Goal: Information Seeking & Learning: Learn about a topic

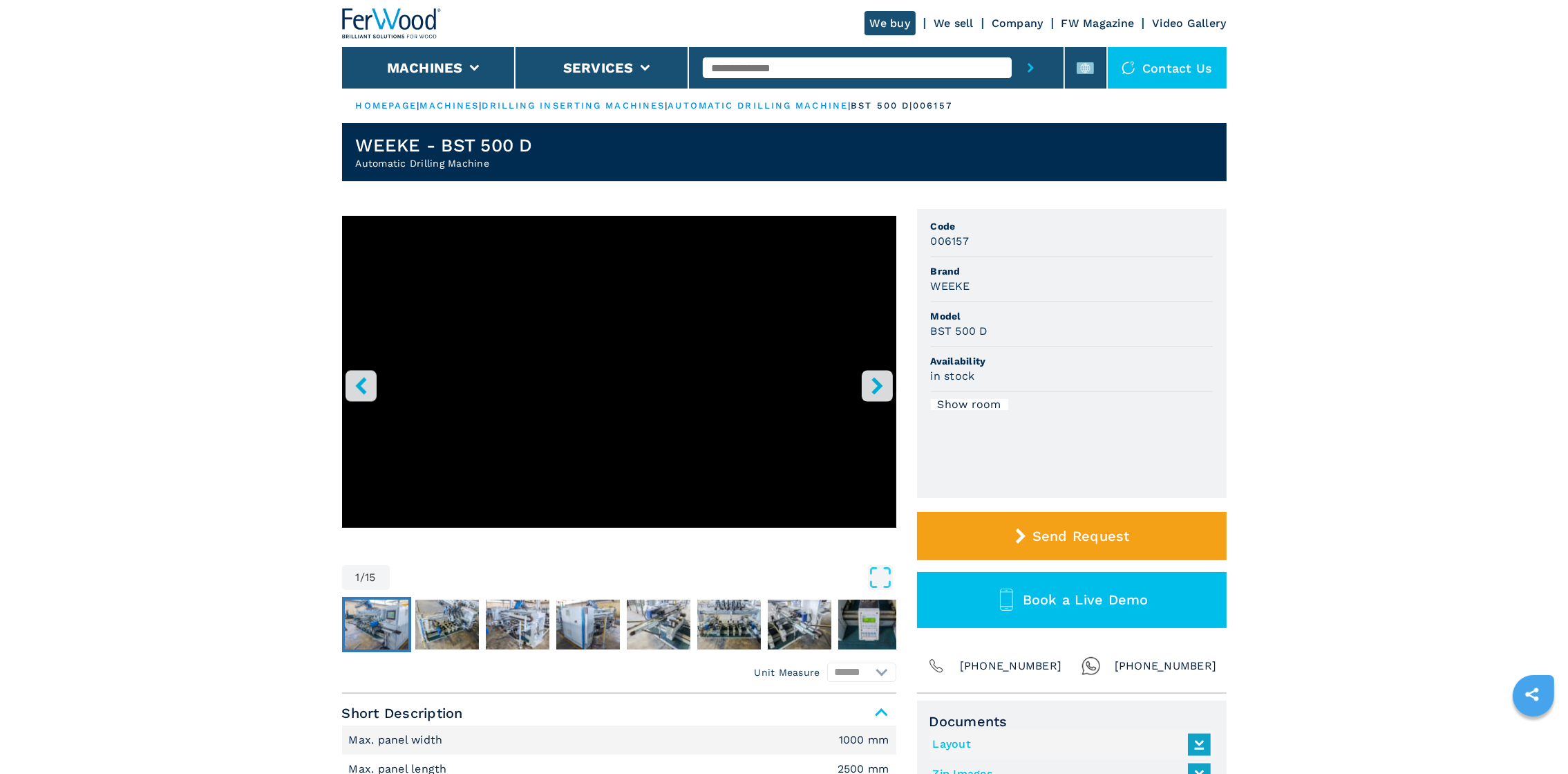
click at [383, 621] on img "Go to Slide 2" at bounding box center [377, 624] width 64 height 50
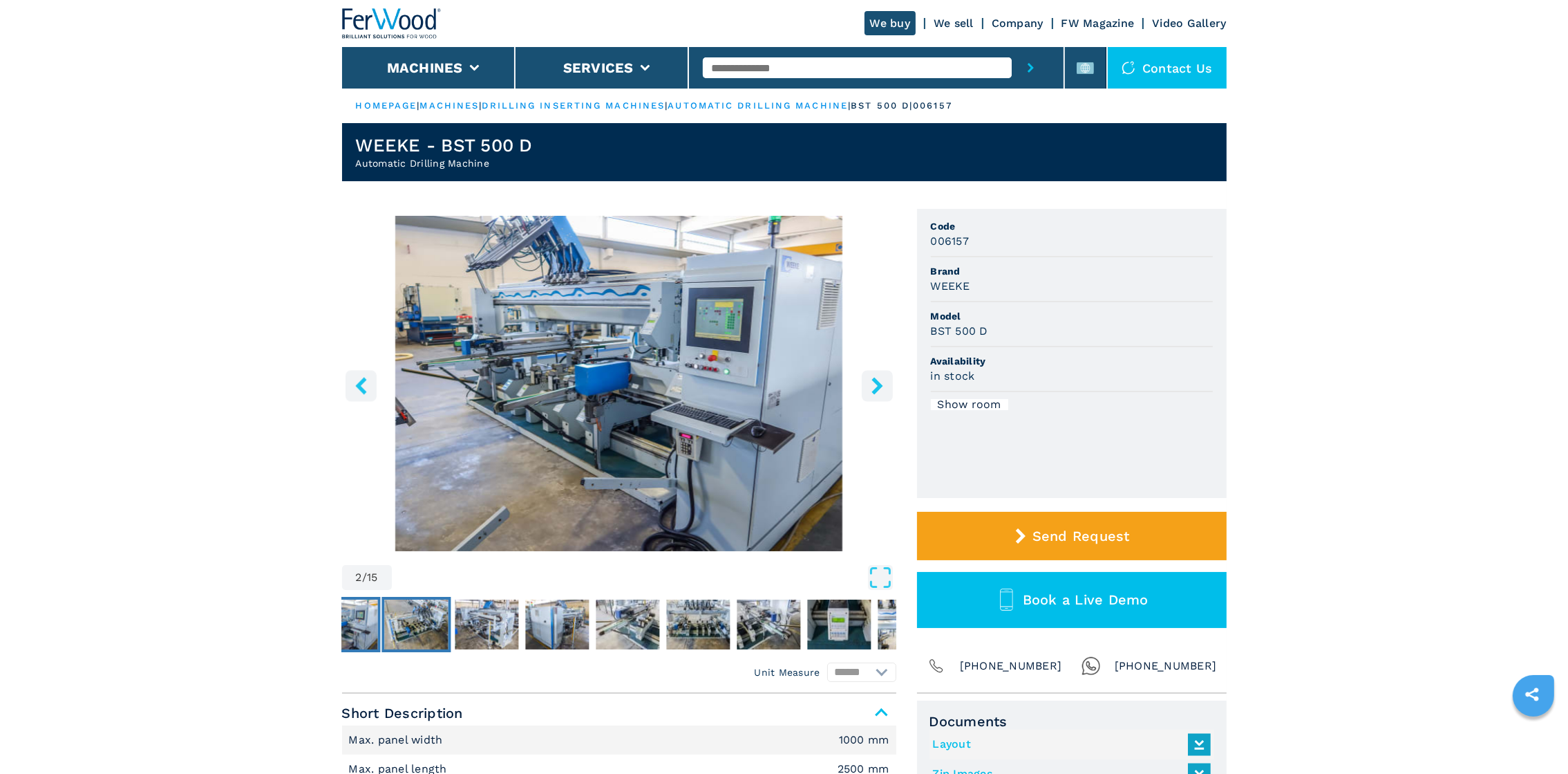
click at [411, 627] on img "Go to Slide 3" at bounding box center [416, 624] width 64 height 50
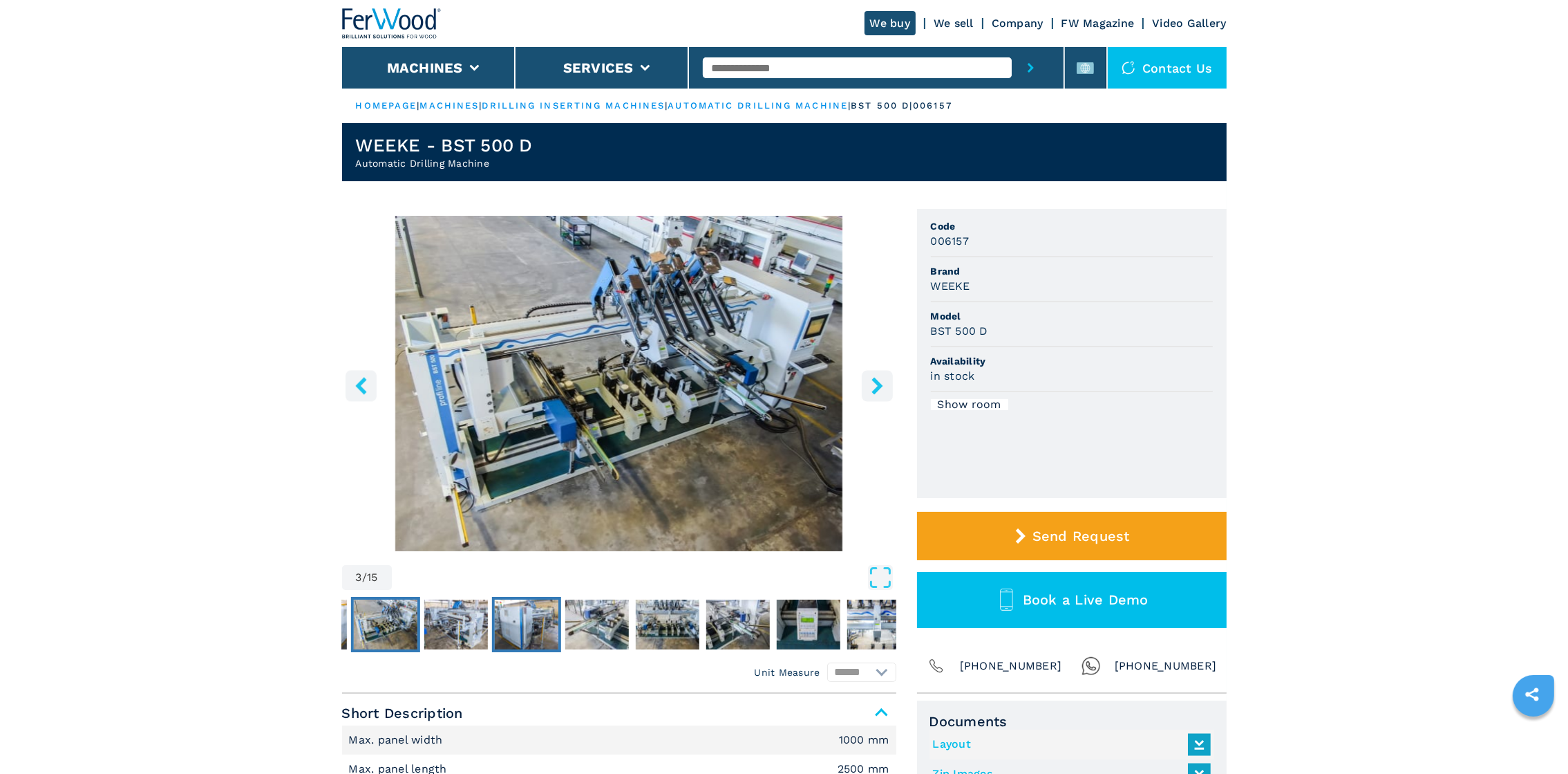
click at [513, 627] on img "Go to Slide 5" at bounding box center [526, 624] width 64 height 50
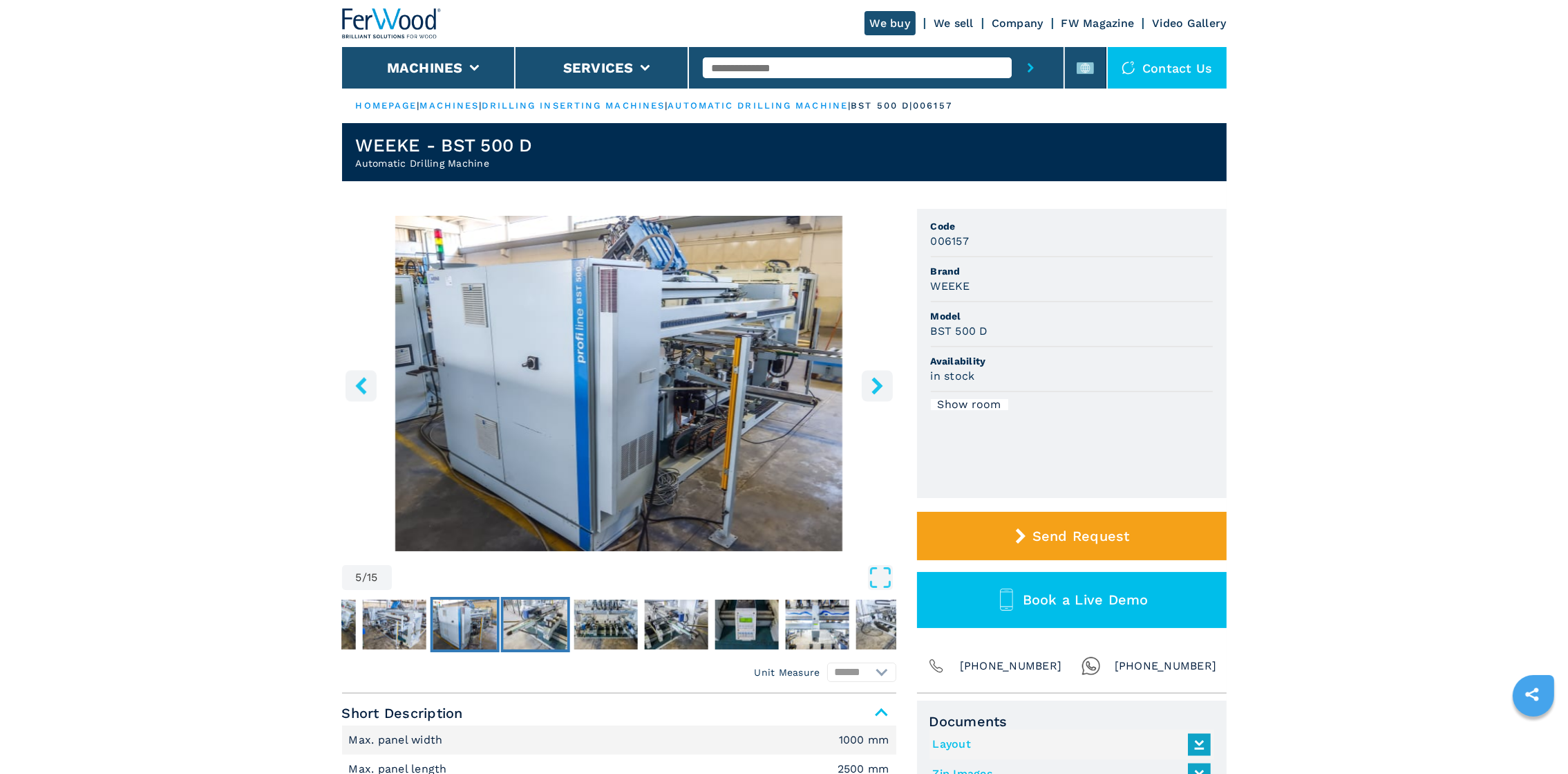
click at [565, 626] on img "Go to Slide 6" at bounding box center [535, 624] width 64 height 50
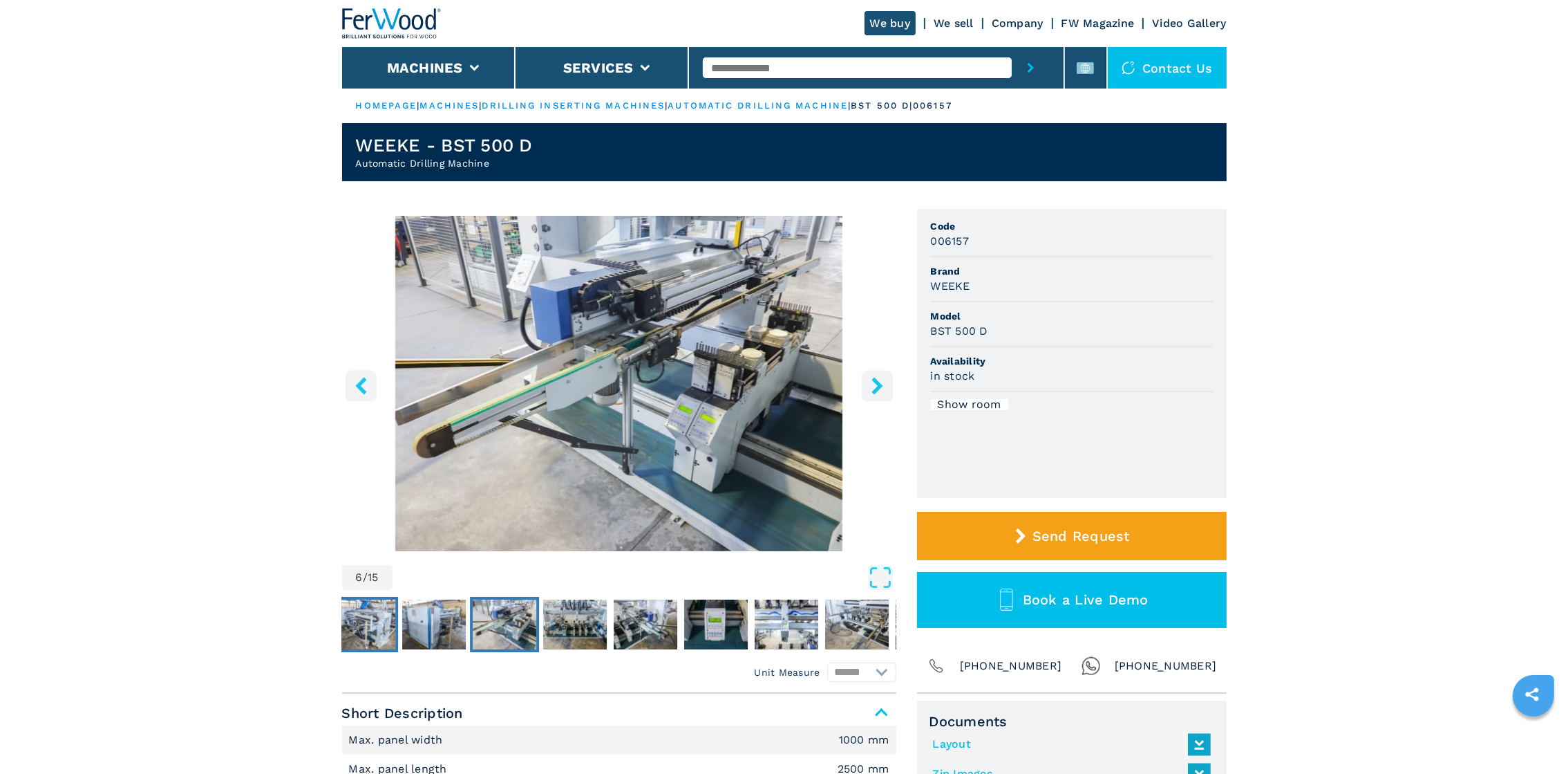
click at [357, 615] on img "Go to Slide 4" at bounding box center [364, 624] width 64 height 50
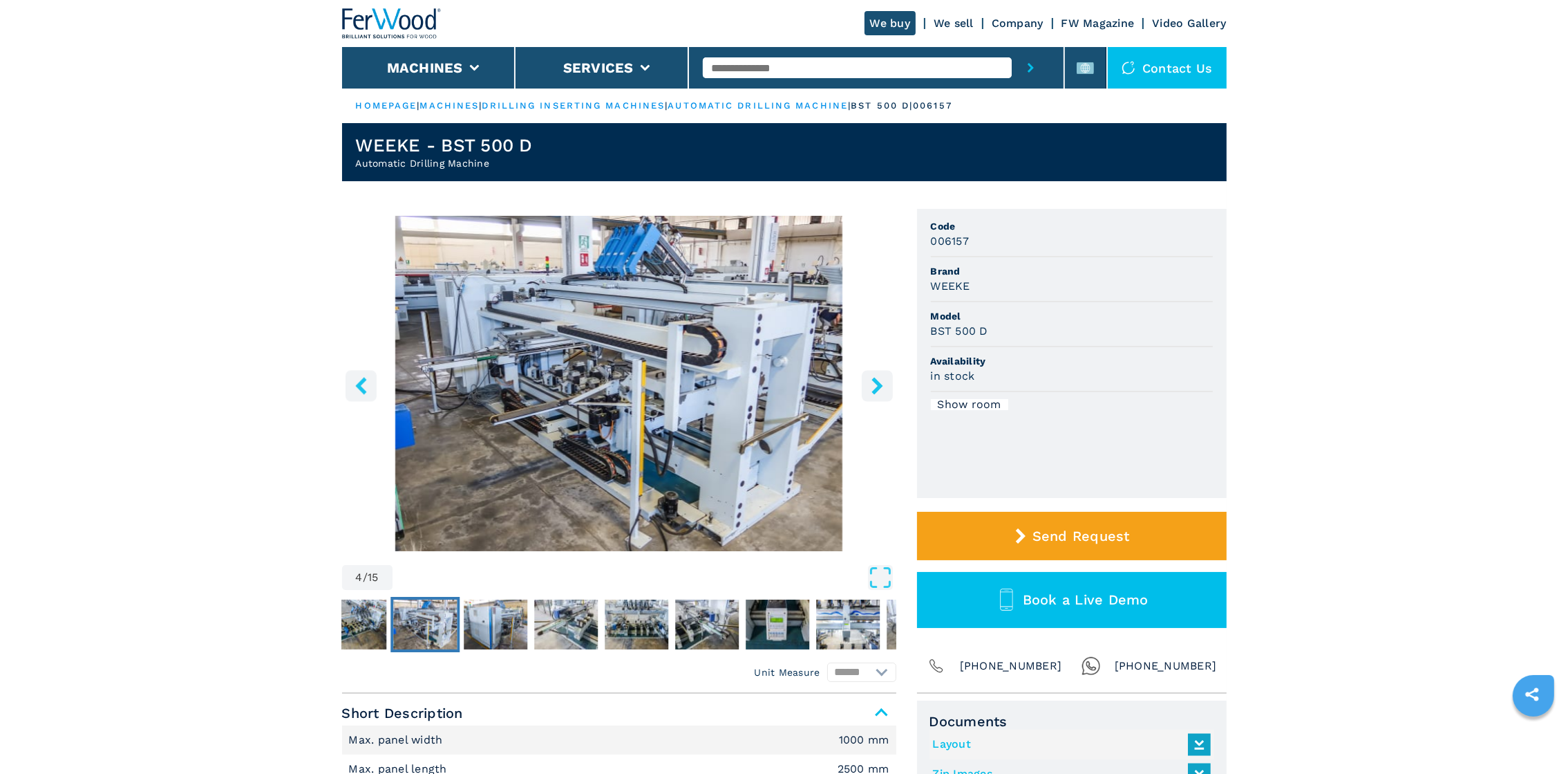
click at [391, 629] on button "Go to Slide 4" at bounding box center [425, 623] width 69 height 55
click at [414, 625] on img "Go to Slide 4" at bounding box center [425, 624] width 64 height 50
click at [506, 635] on img "Go to Slide 5" at bounding box center [495, 624] width 64 height 50
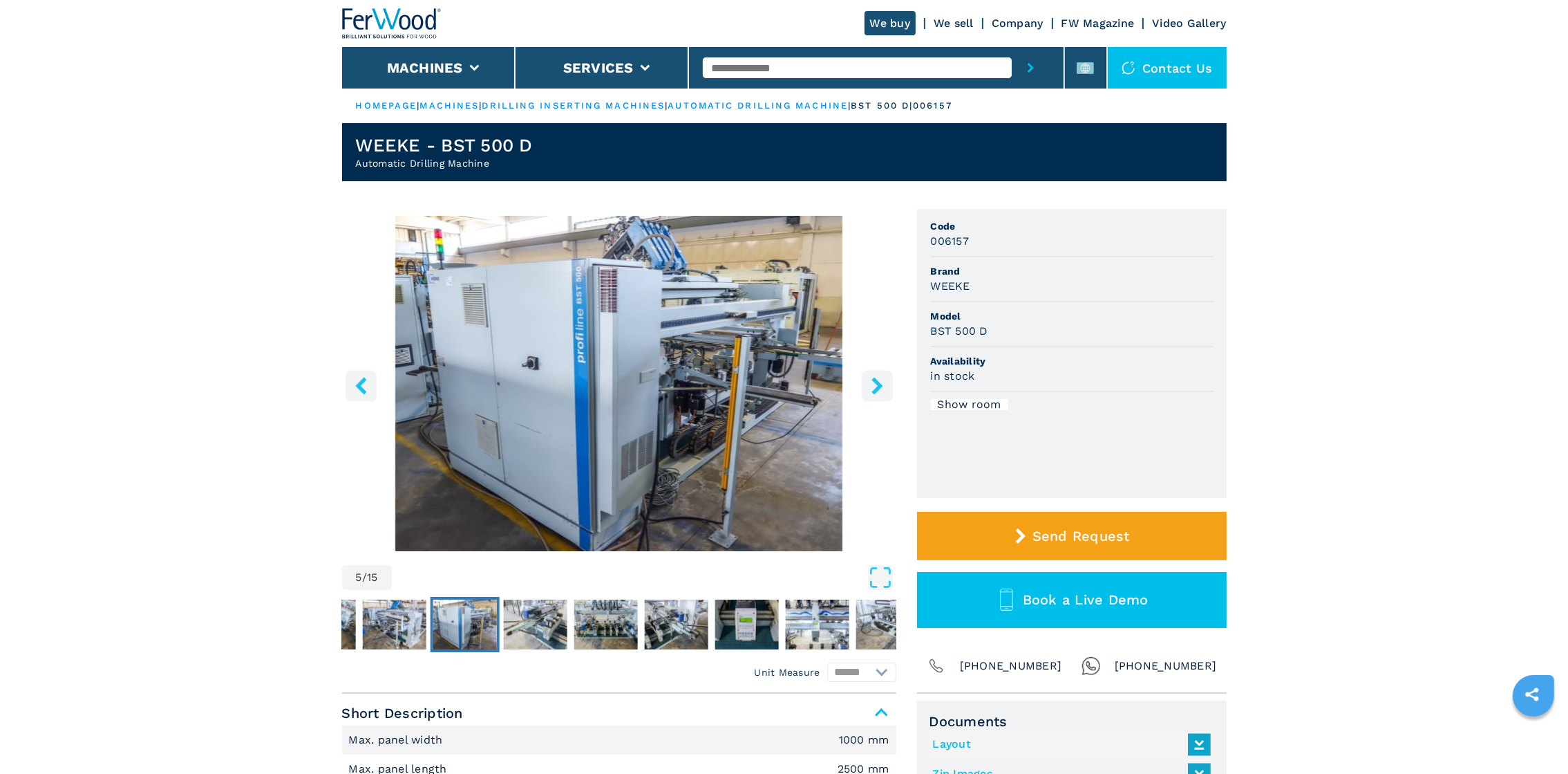
click at [589, 423] on img "Go to Slide 5" at bounding box center [619, 383] width 554 height 335
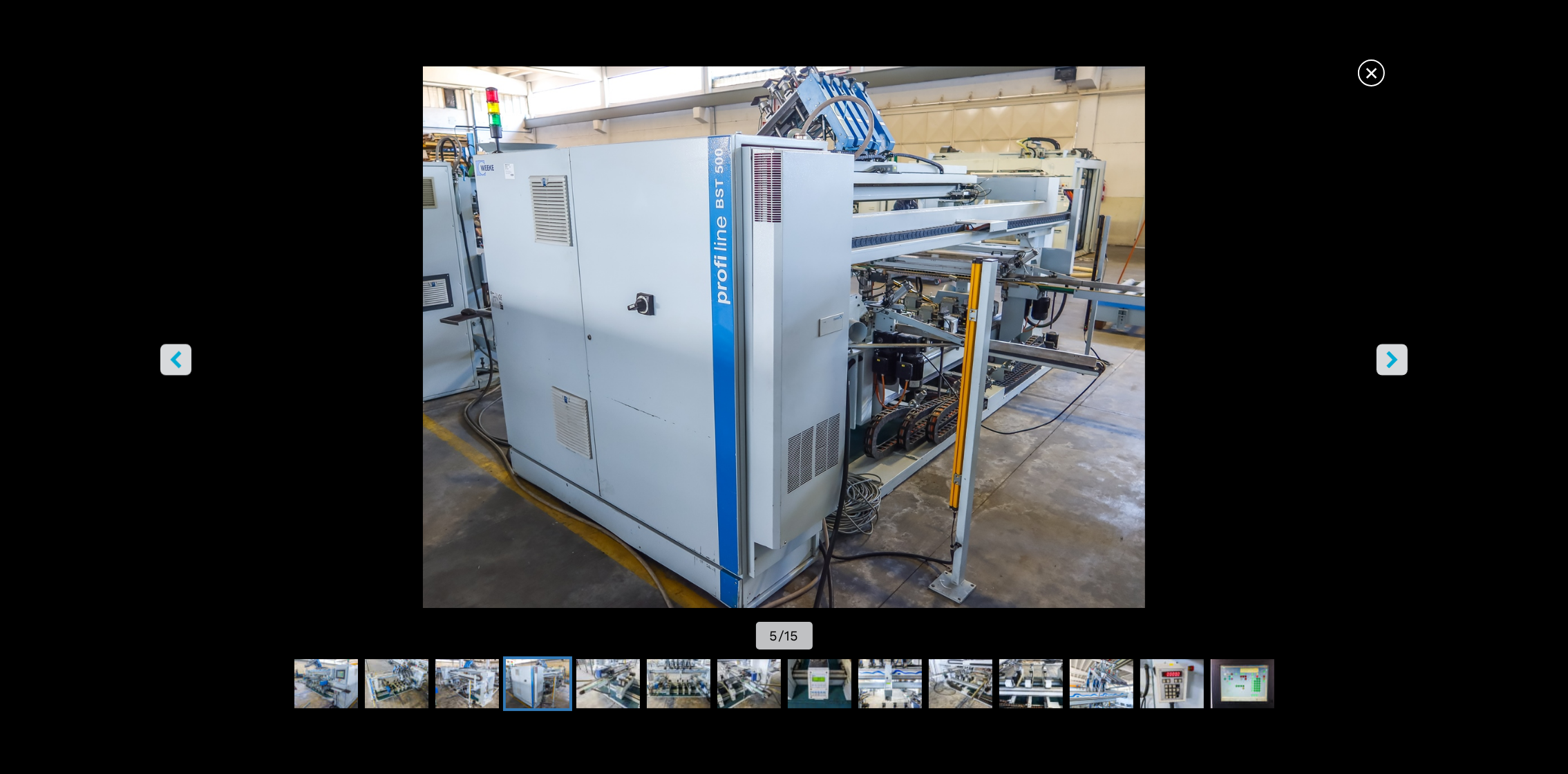
click at [167, 367] on icon "left-button" at bounding box center [175, 358] width 17 height 17
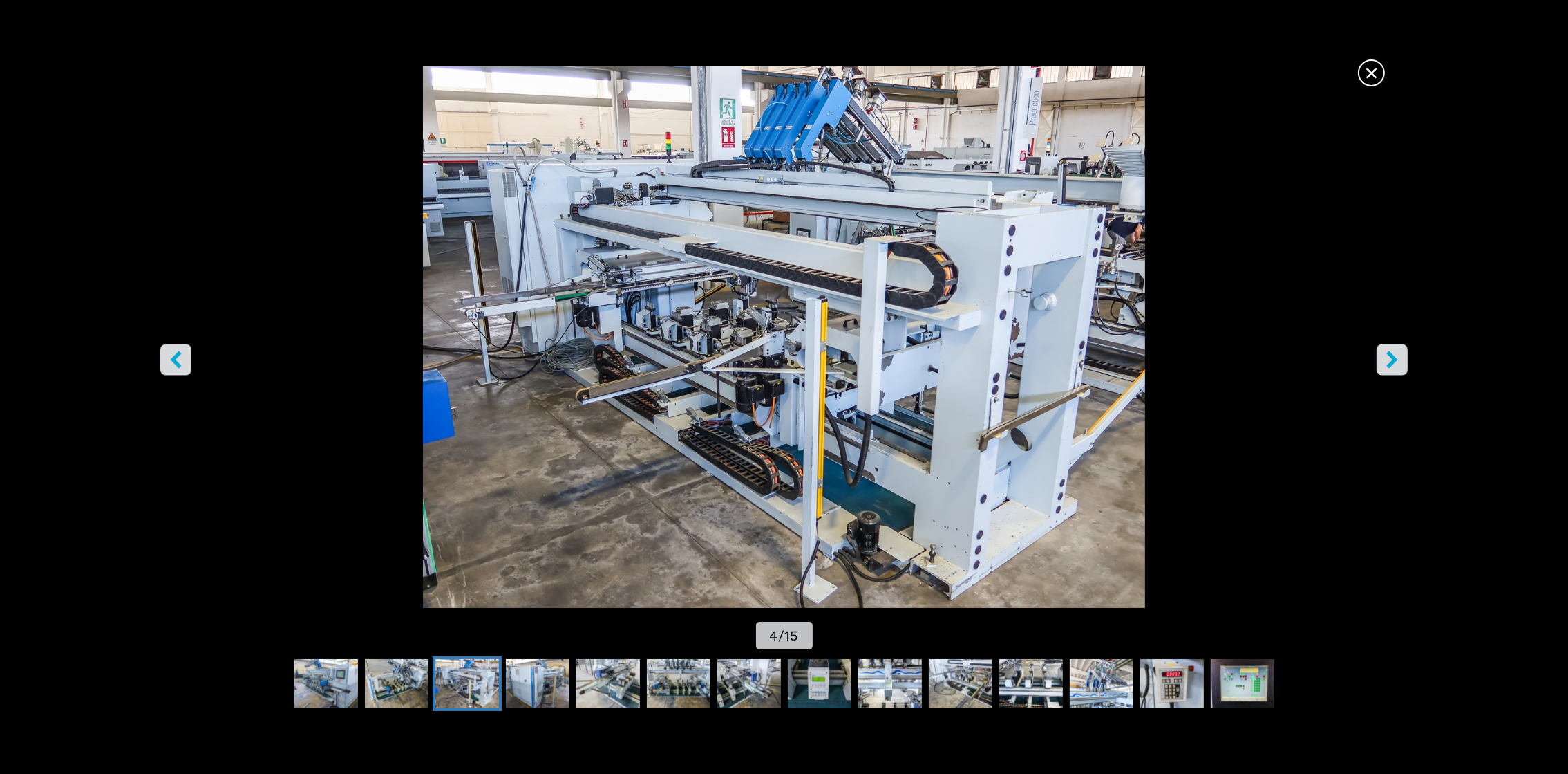
click at [167, 367] on icon "left-button" at bounding box center [175, 358] width 17 height 17
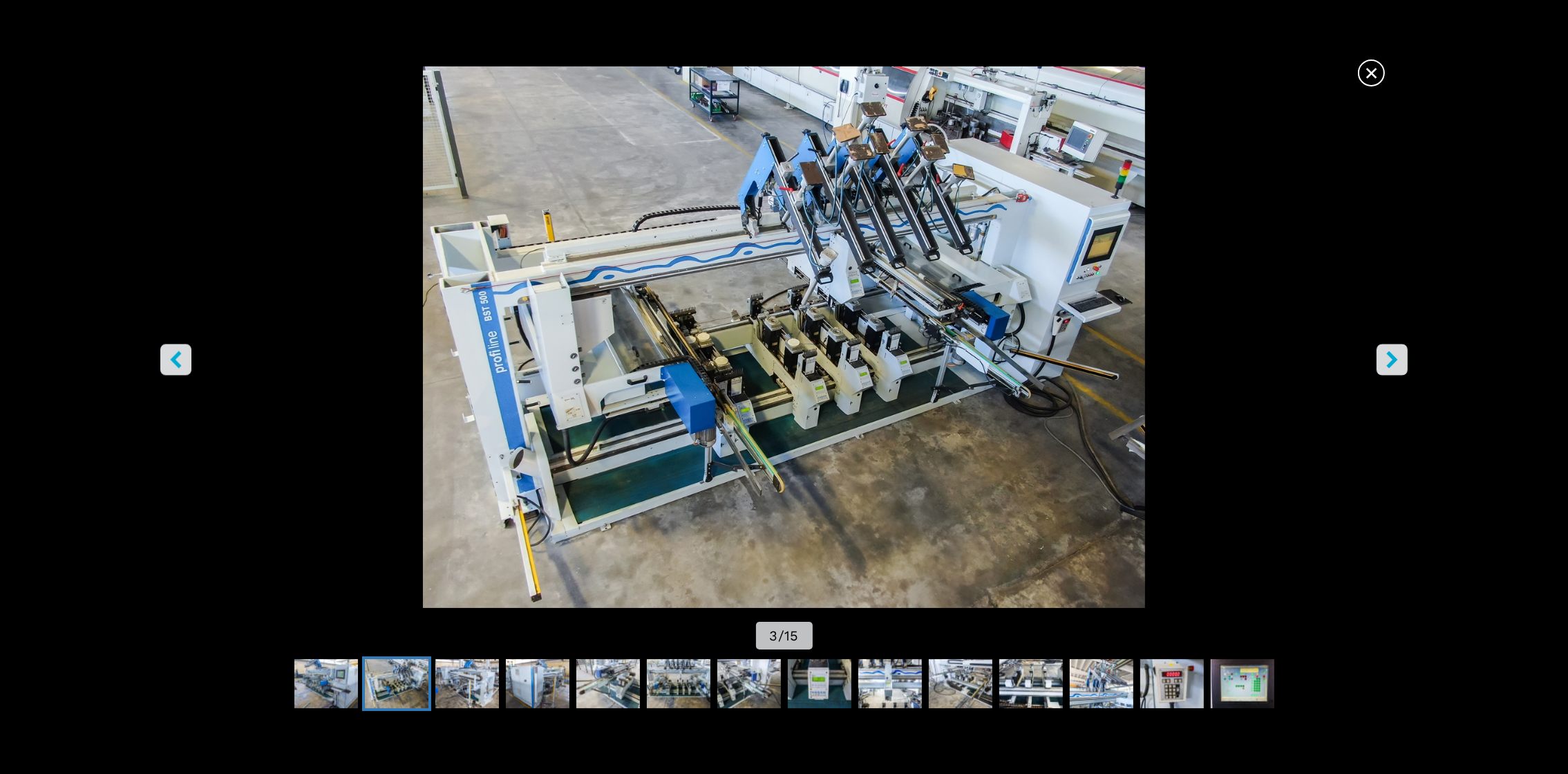
click at [167, 367] on icon "left-button" at bounding box center [175, 358] width 17 height 17
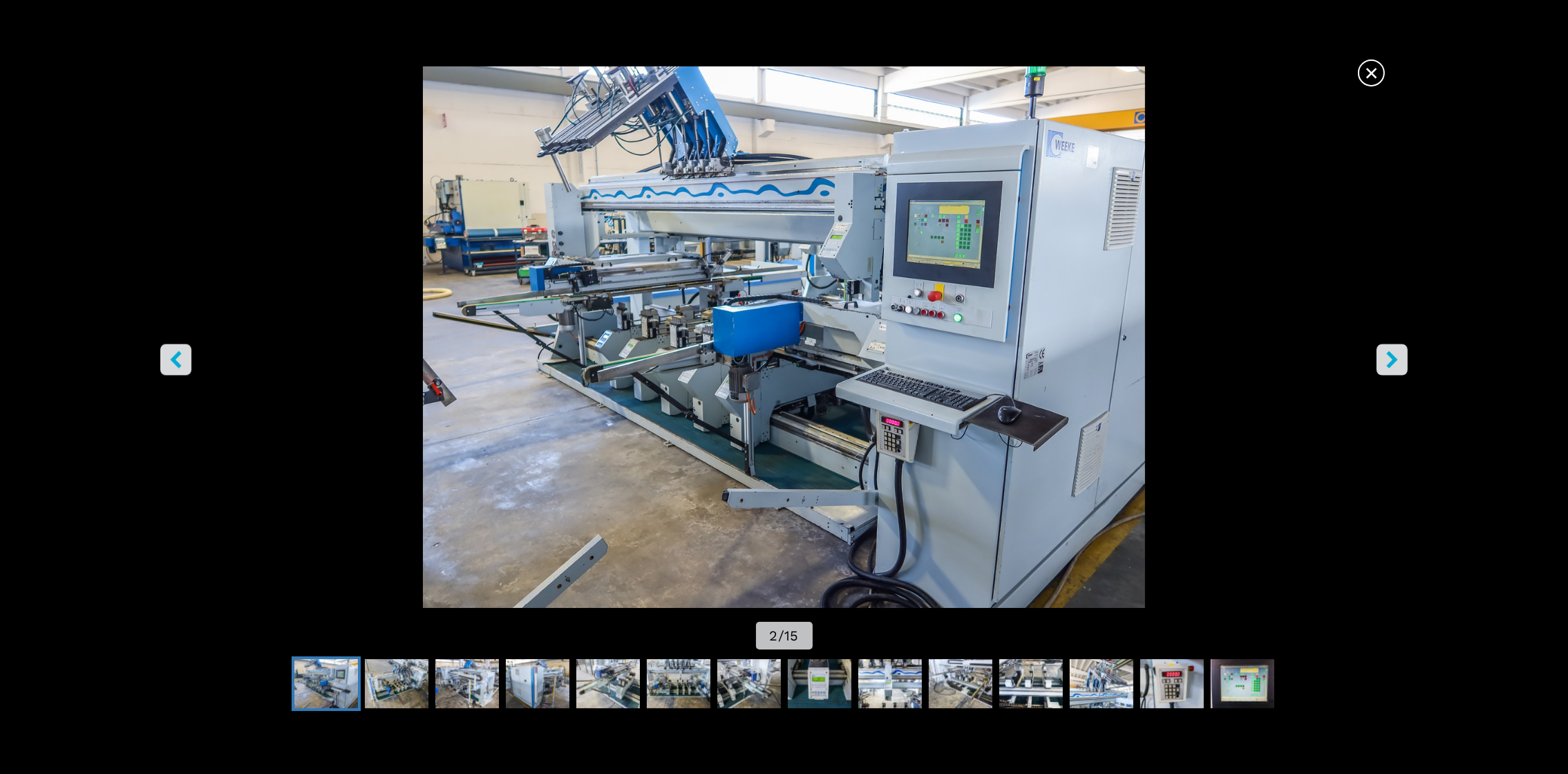
click at [167, 367] on icon "left-button" at bounding box center [175, 358] width 17 height 17
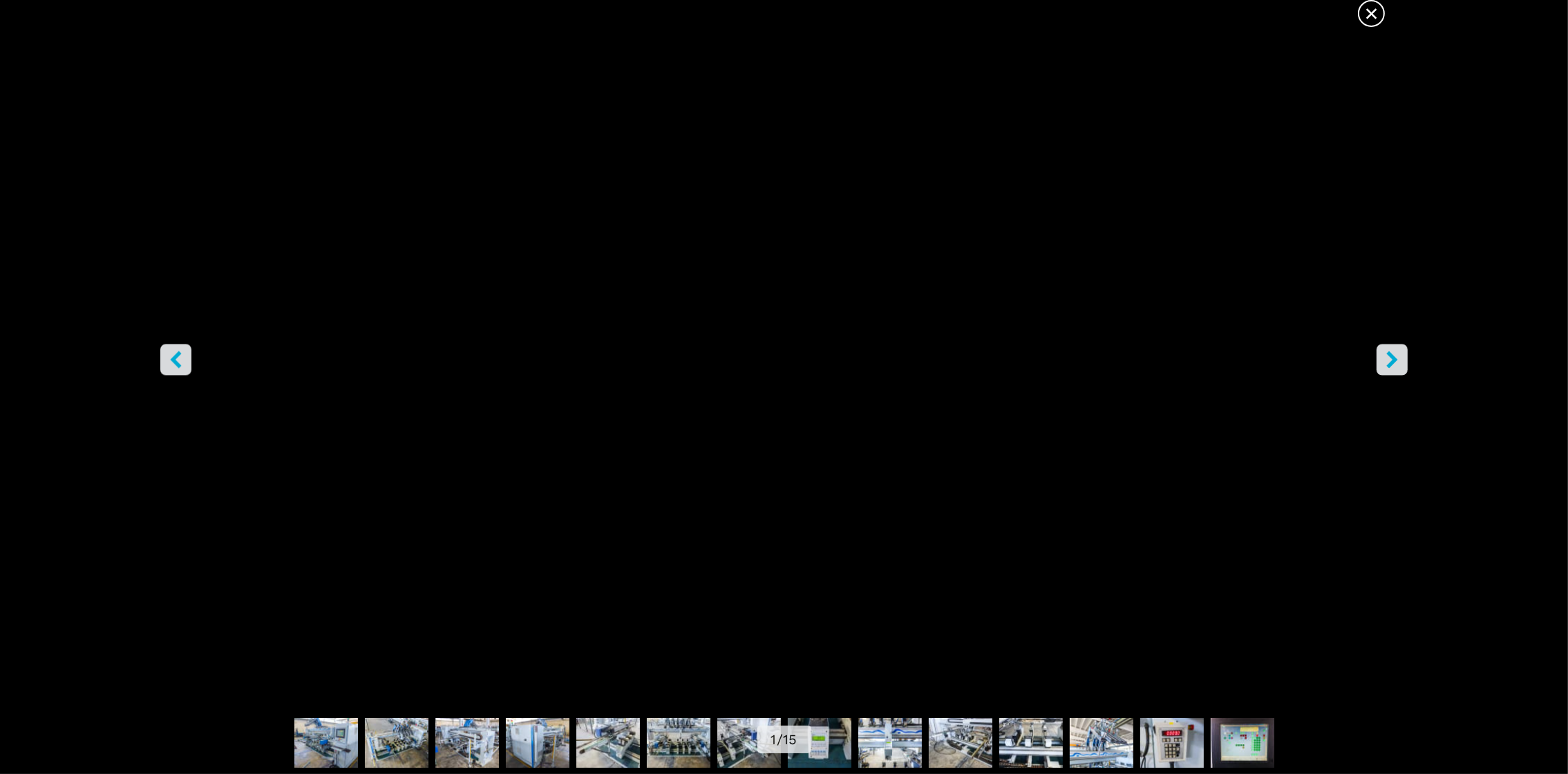
click at [1394, 368] on button "right-button" at bounding box center [1392, 359] width 31 height 31
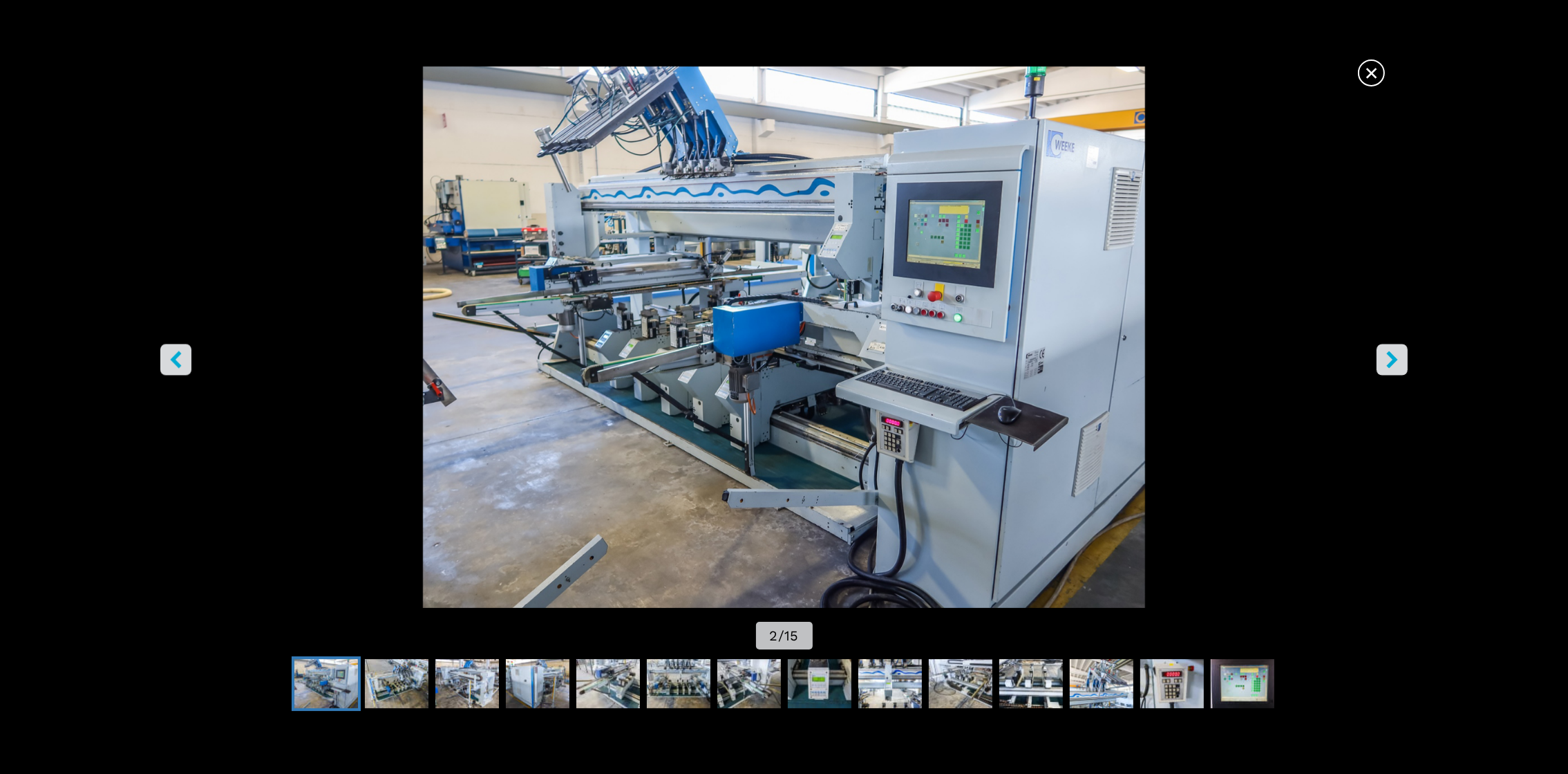
click at [1394, 368] on button "right-button" at bounding box center [1392, 359] width 31 height 31
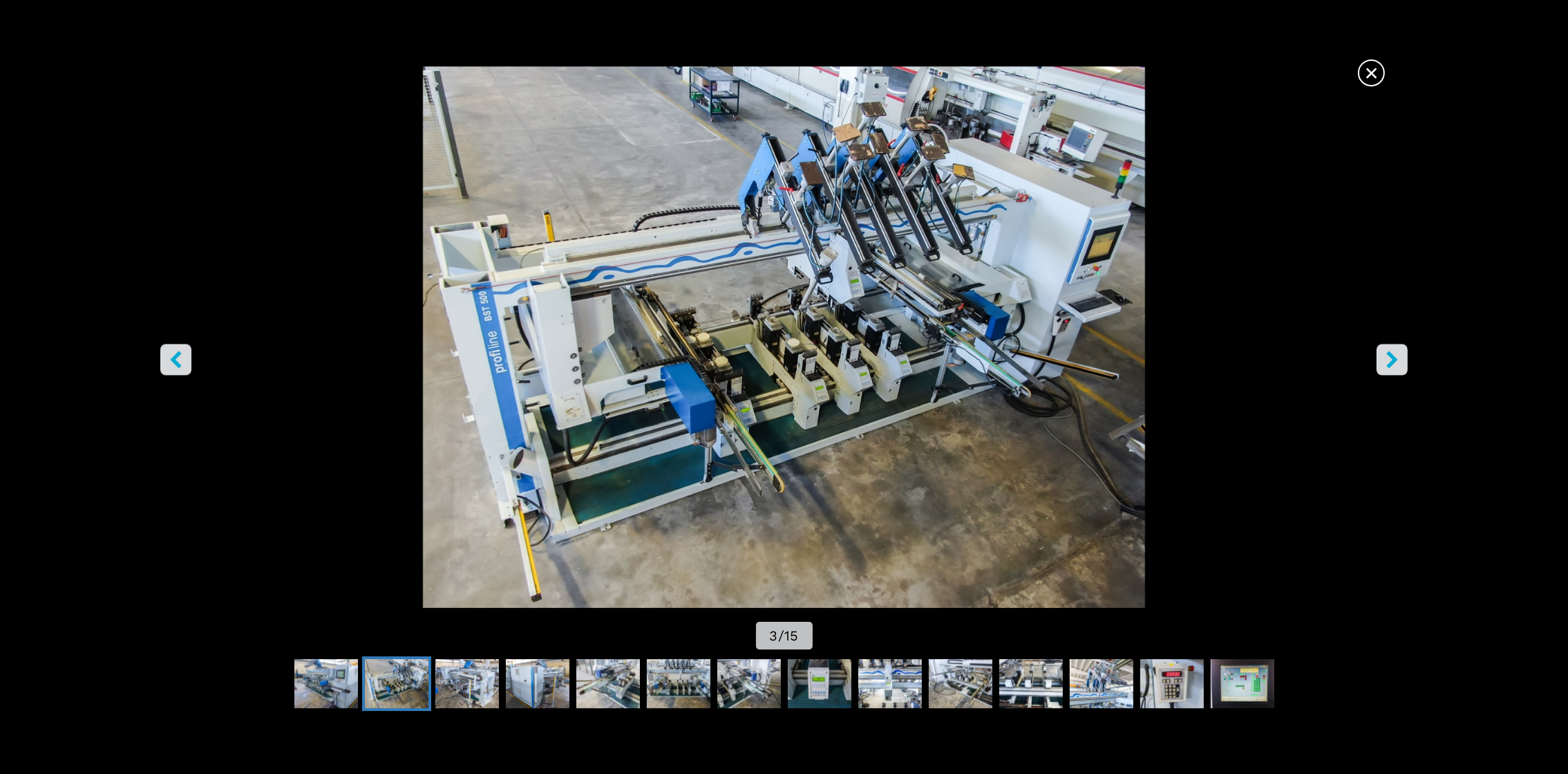
click at [1394, 368] on button "right-button" at bounding box center [1392, 359] width 31 height 31
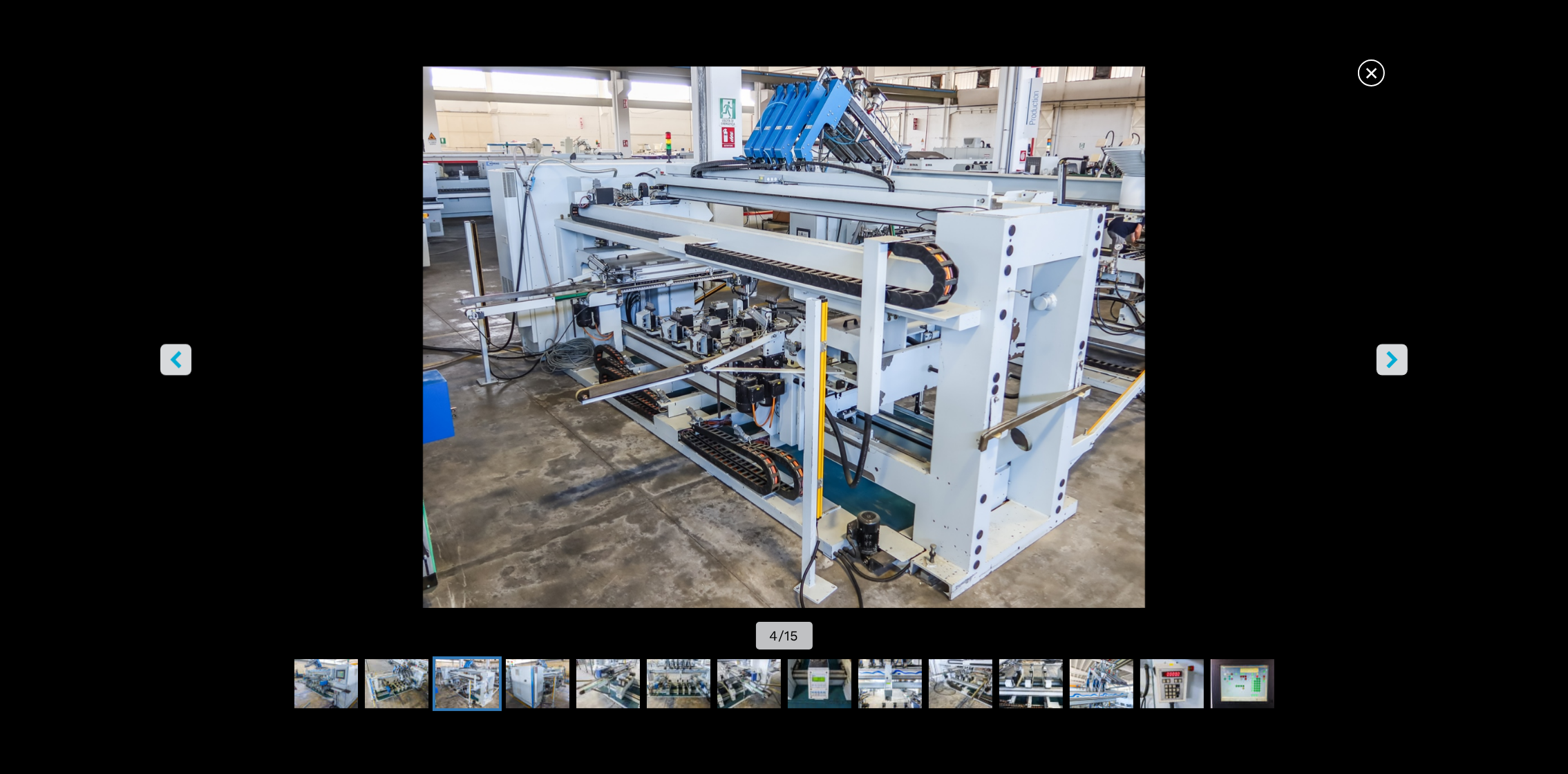
click at [1394, 368] on button "right-button" at bounding box center [1392, 359] width 31 height 31
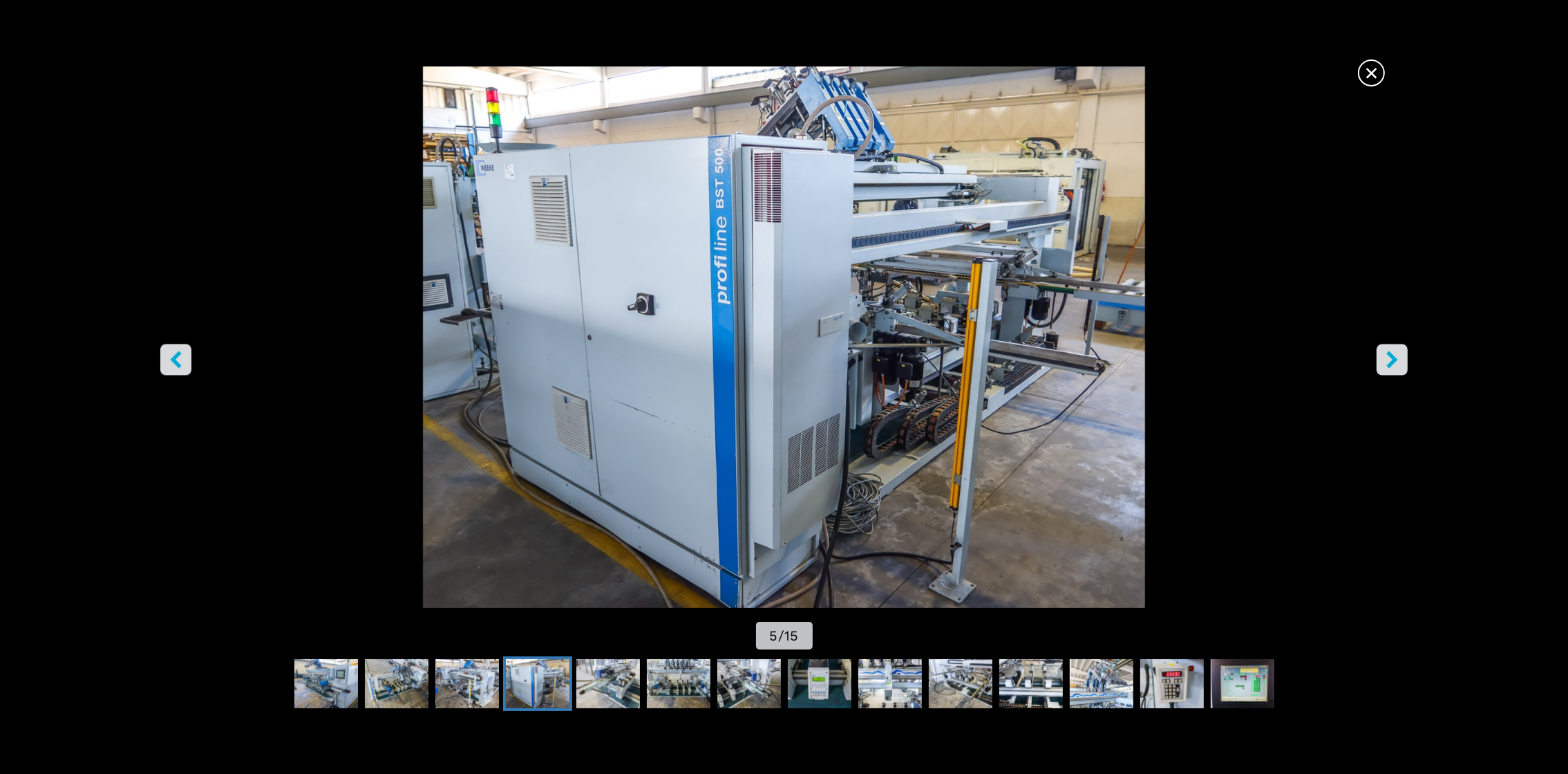
click at [1394, 368] on button "right-button" at bounding box center [1392, 359] width 31 height 31
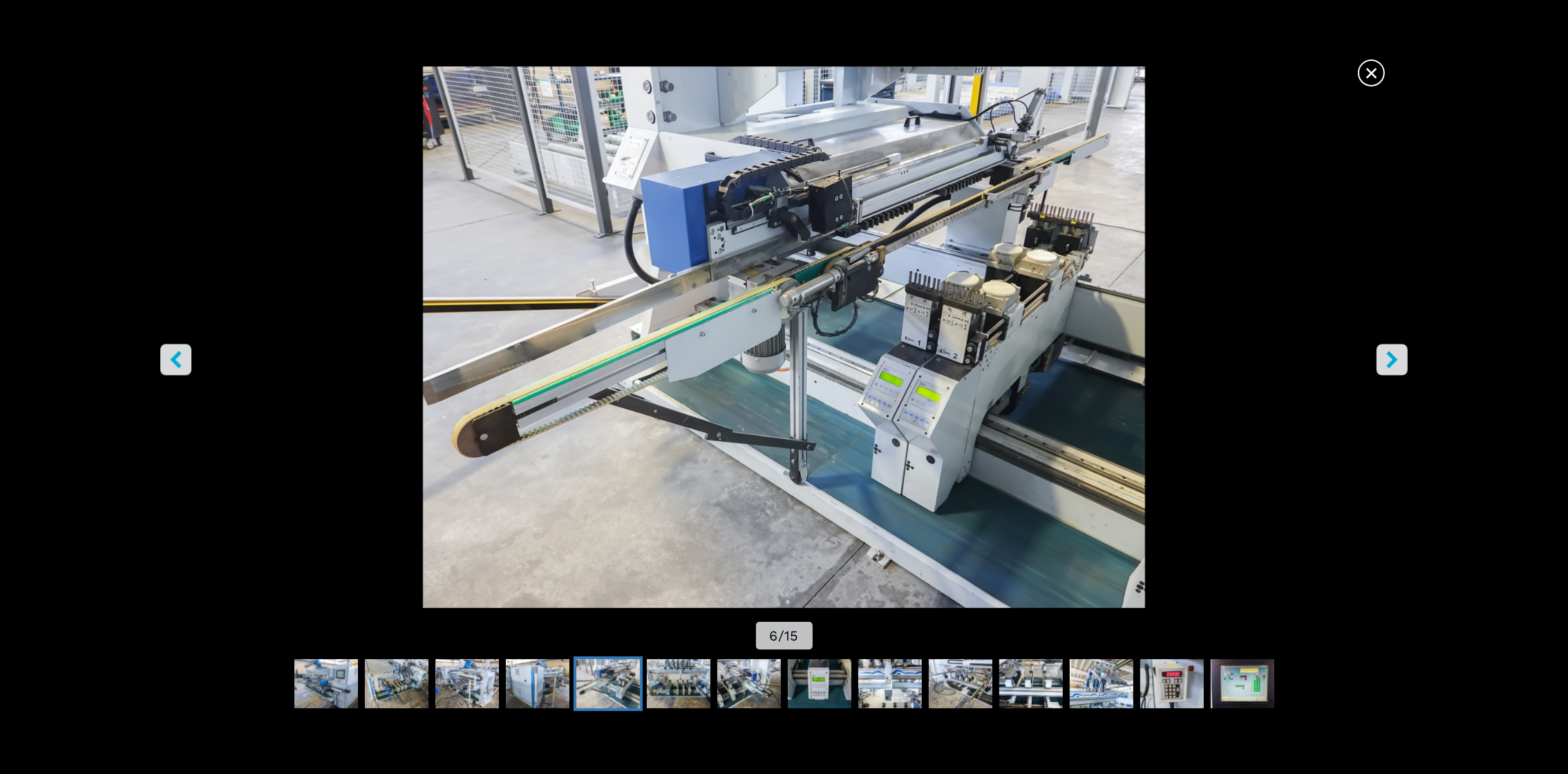
click at [169, 360] on icon "left-button" at bounding box center [175, 358] width 17 height 17
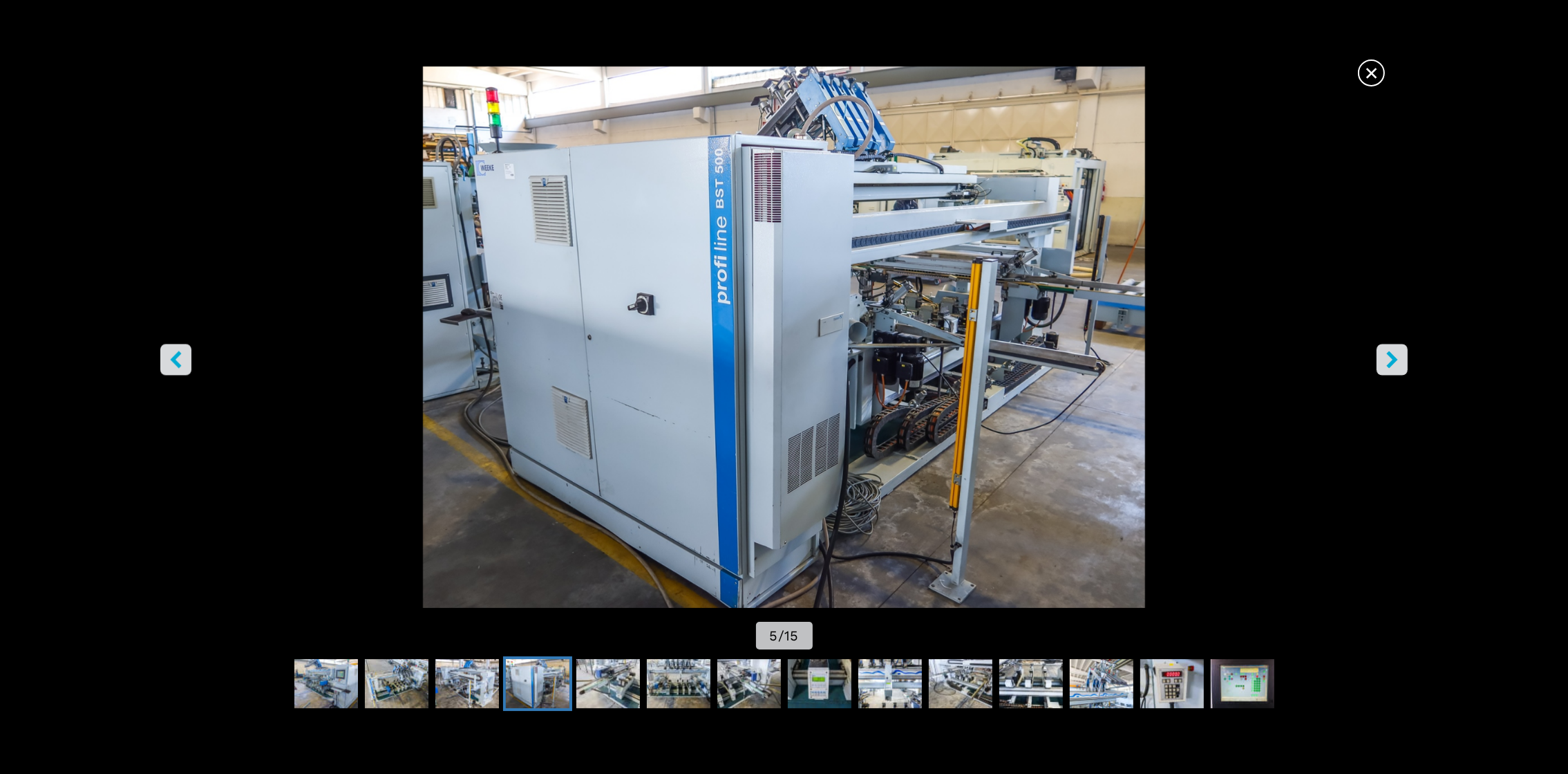
click at [169, 360] on icon "left-button" at bounding box center [175, 358] width 17 height 17
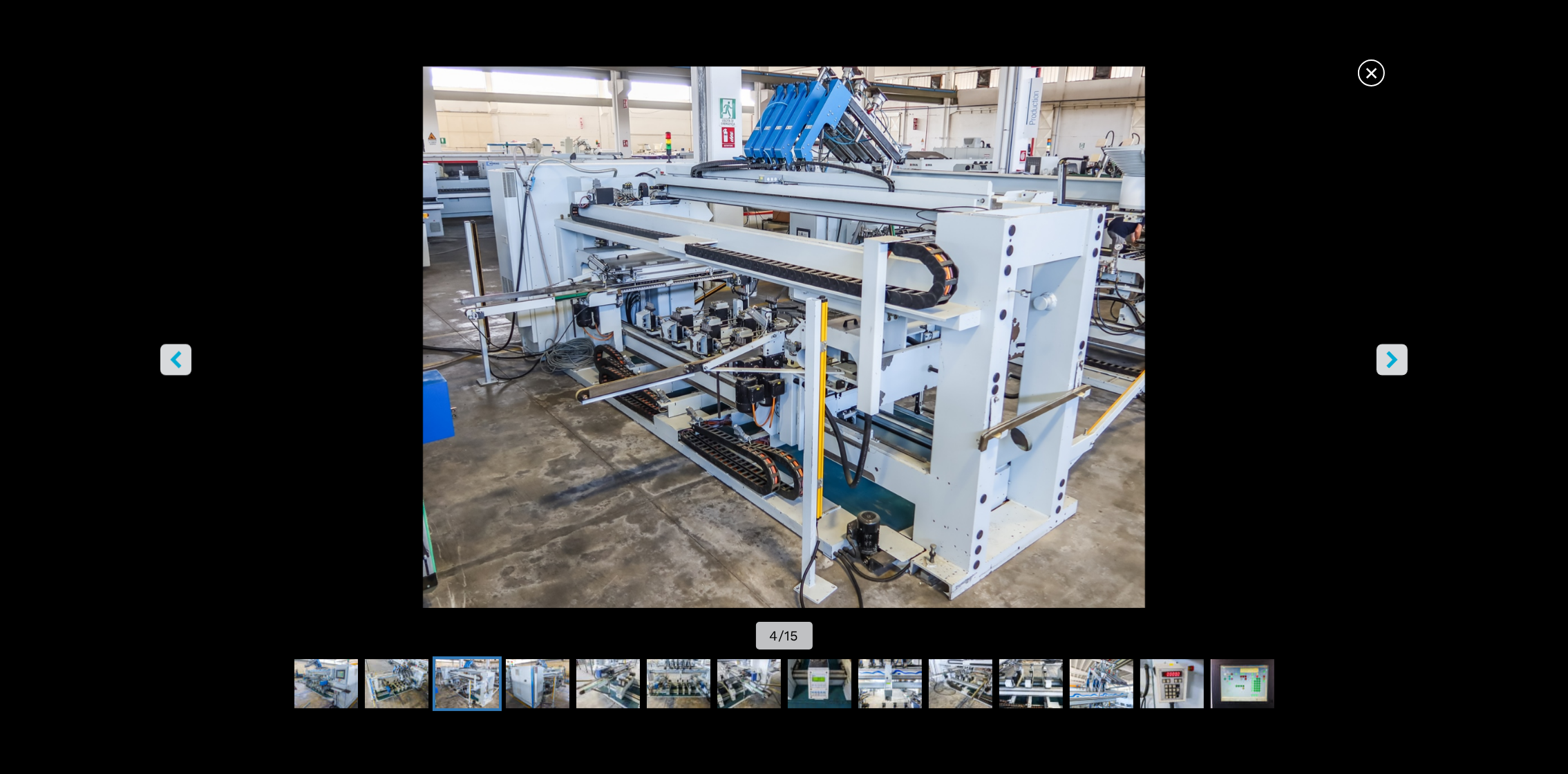
click at [1402, 362] on button "right-button" at bounding box center [1392, 359] width 31 height 31
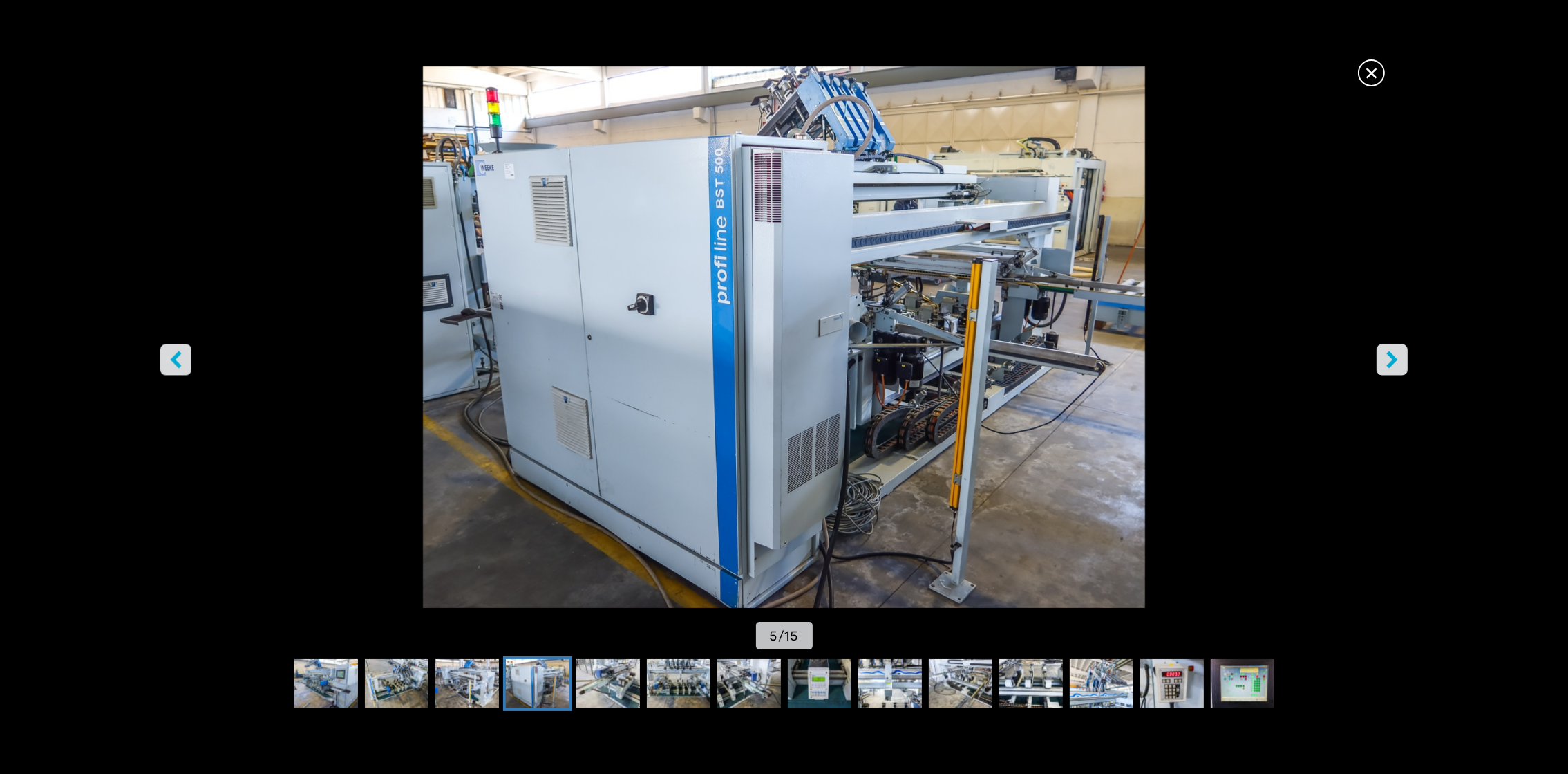
click at [1402, 362] on button "right-button" at bounding box center [1392, 359] width 31 height 31
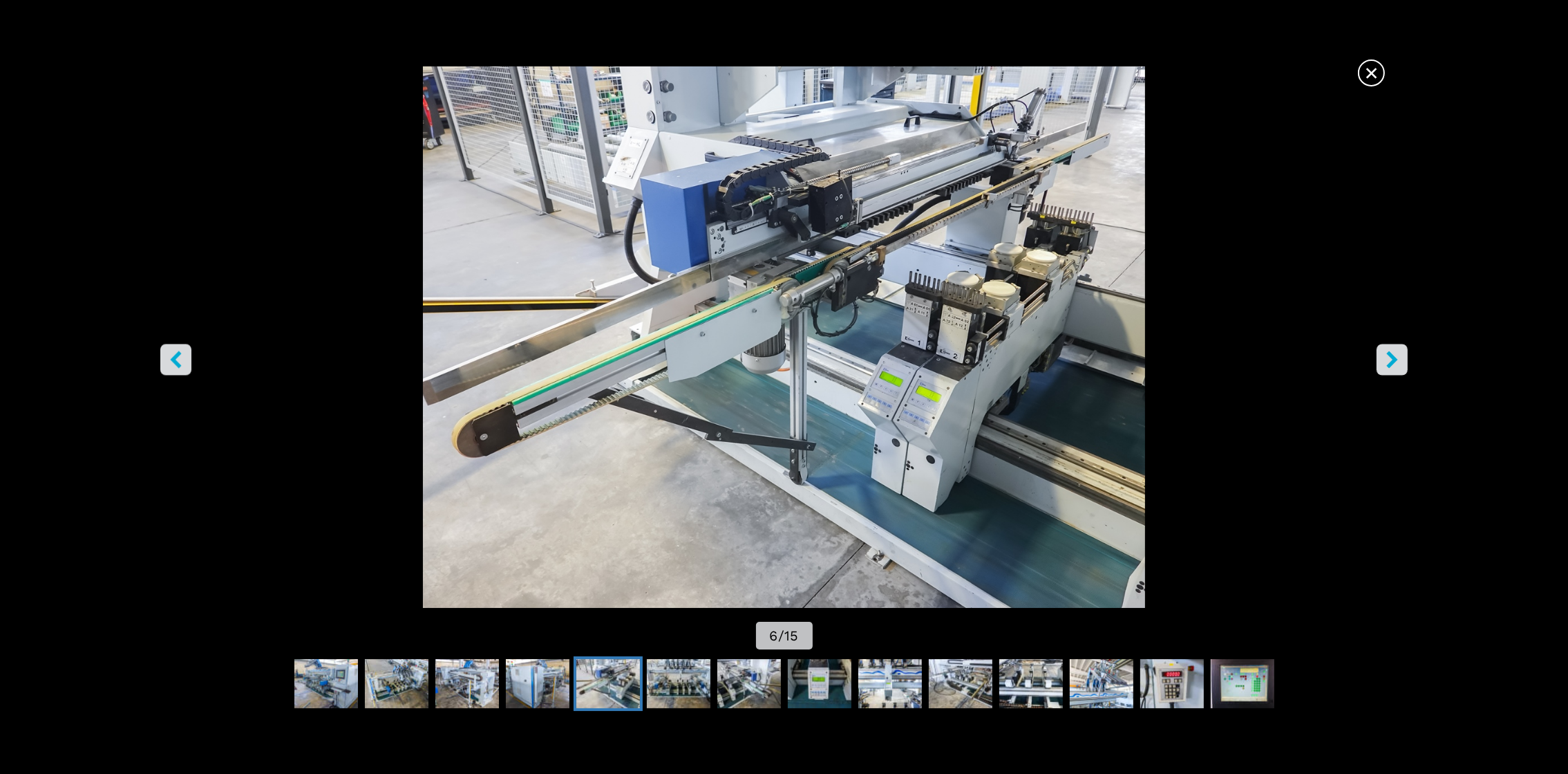
click at [1402, 362] on button "right-button" at bounding box center [1392, 359] width 31 height 31
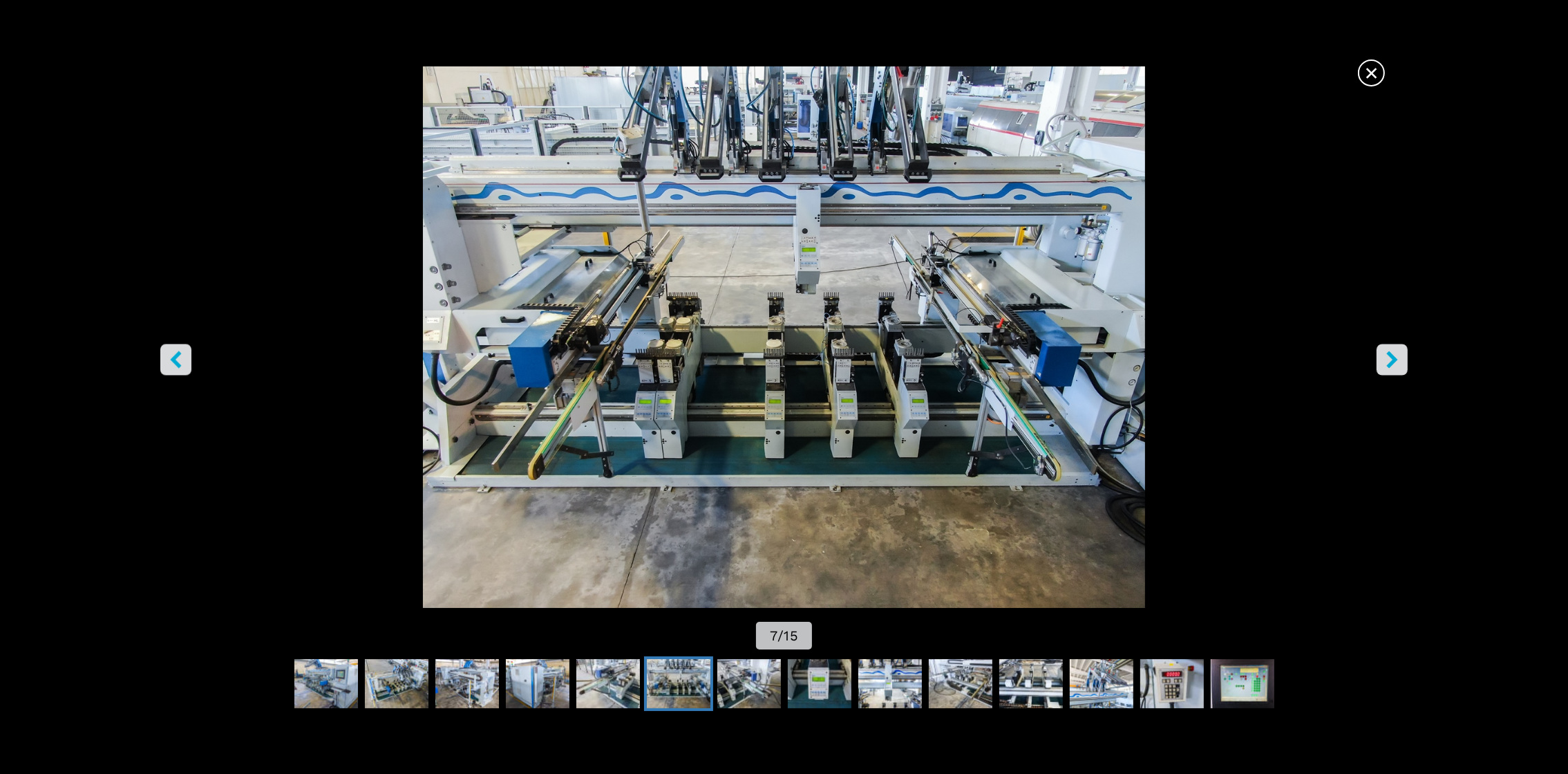
click at [1402, 362] on button "right-button" at bounding box center [1392, 359] width 31 height 31
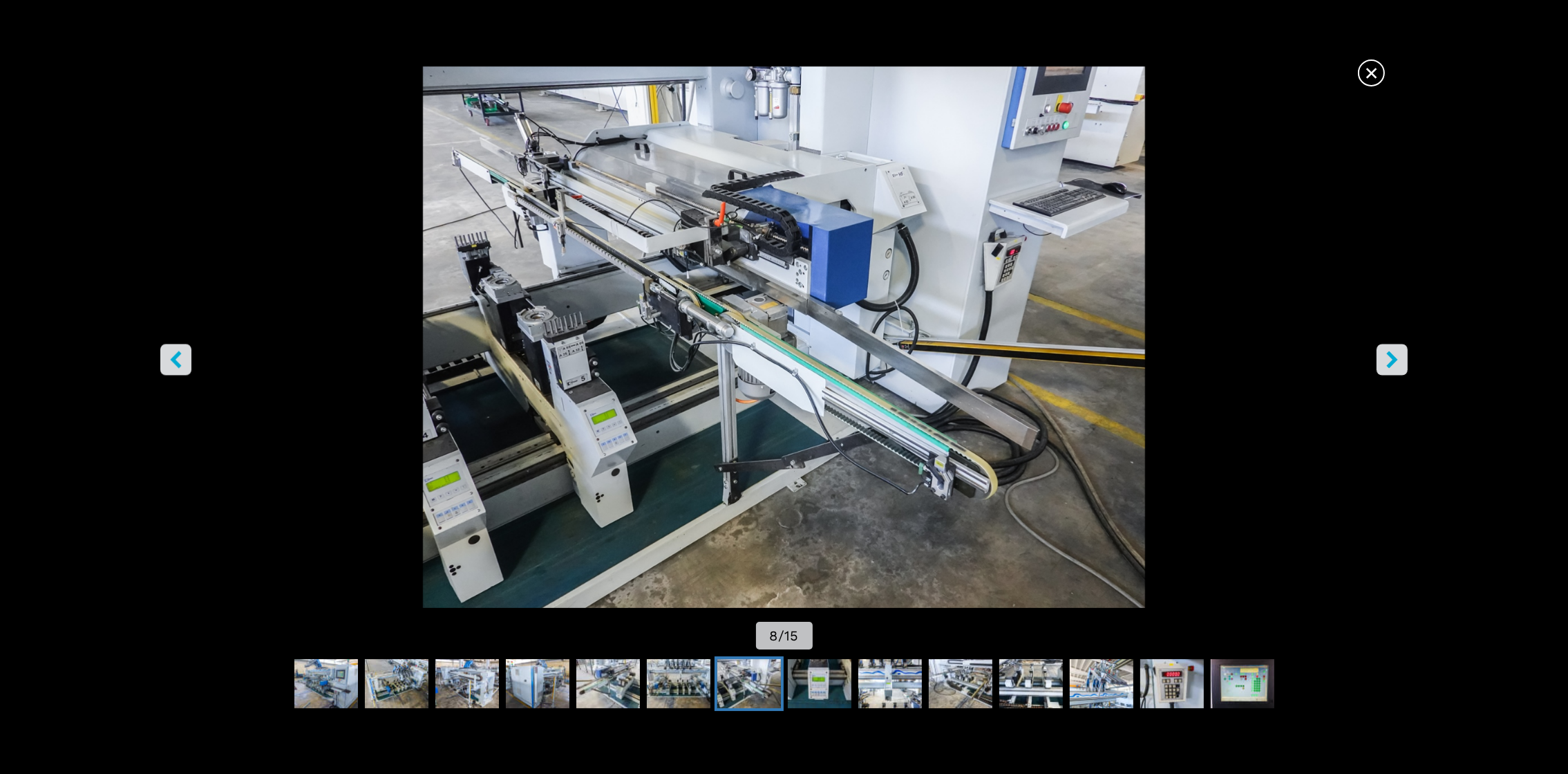
click at [171, 355] on icon "left-button" at bounding box center [175, 358] width 17 height 17
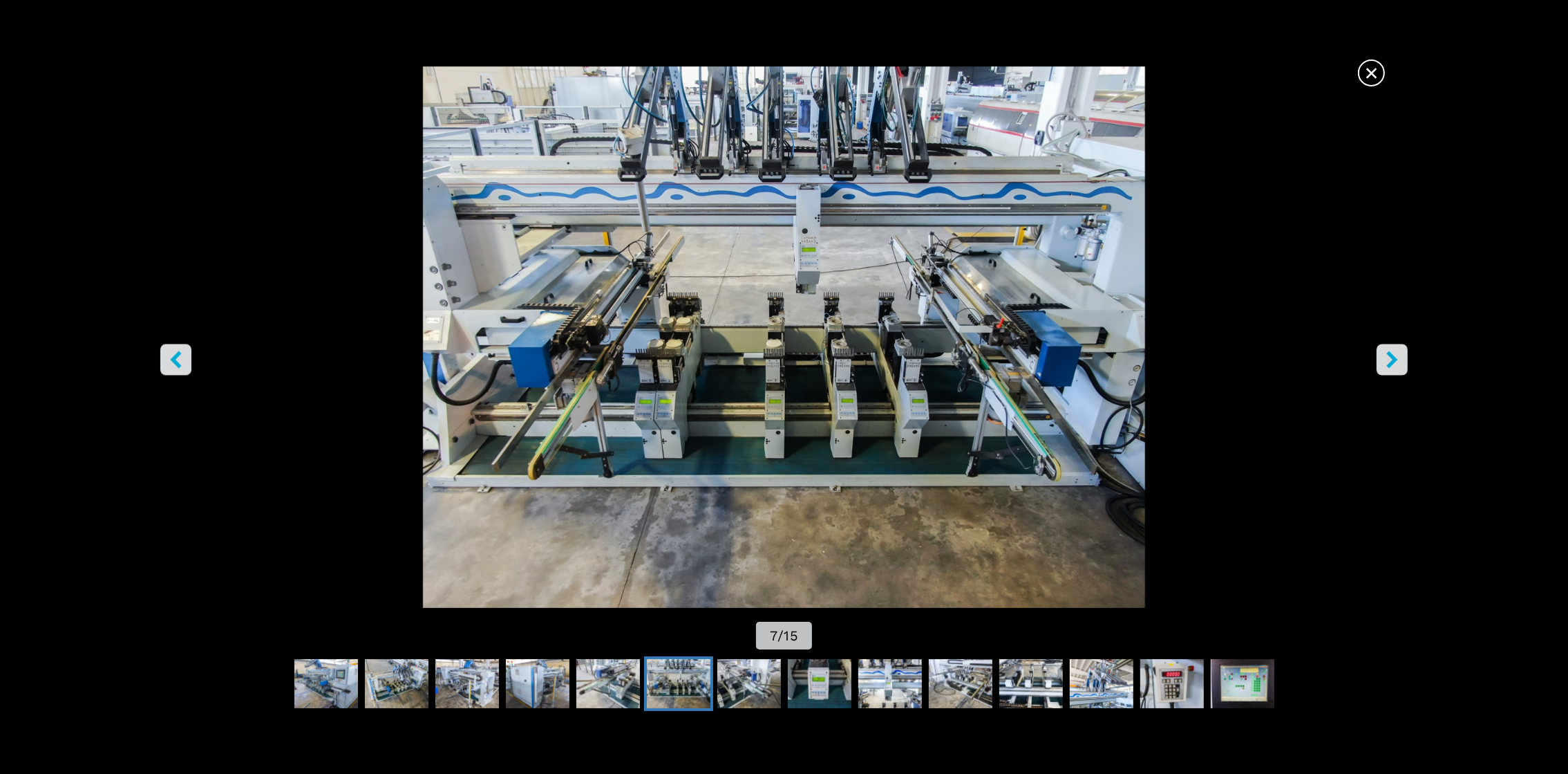
click at [1388, 366] on icon "right-button" at bounding box center [1392, 358] width 11 height 17
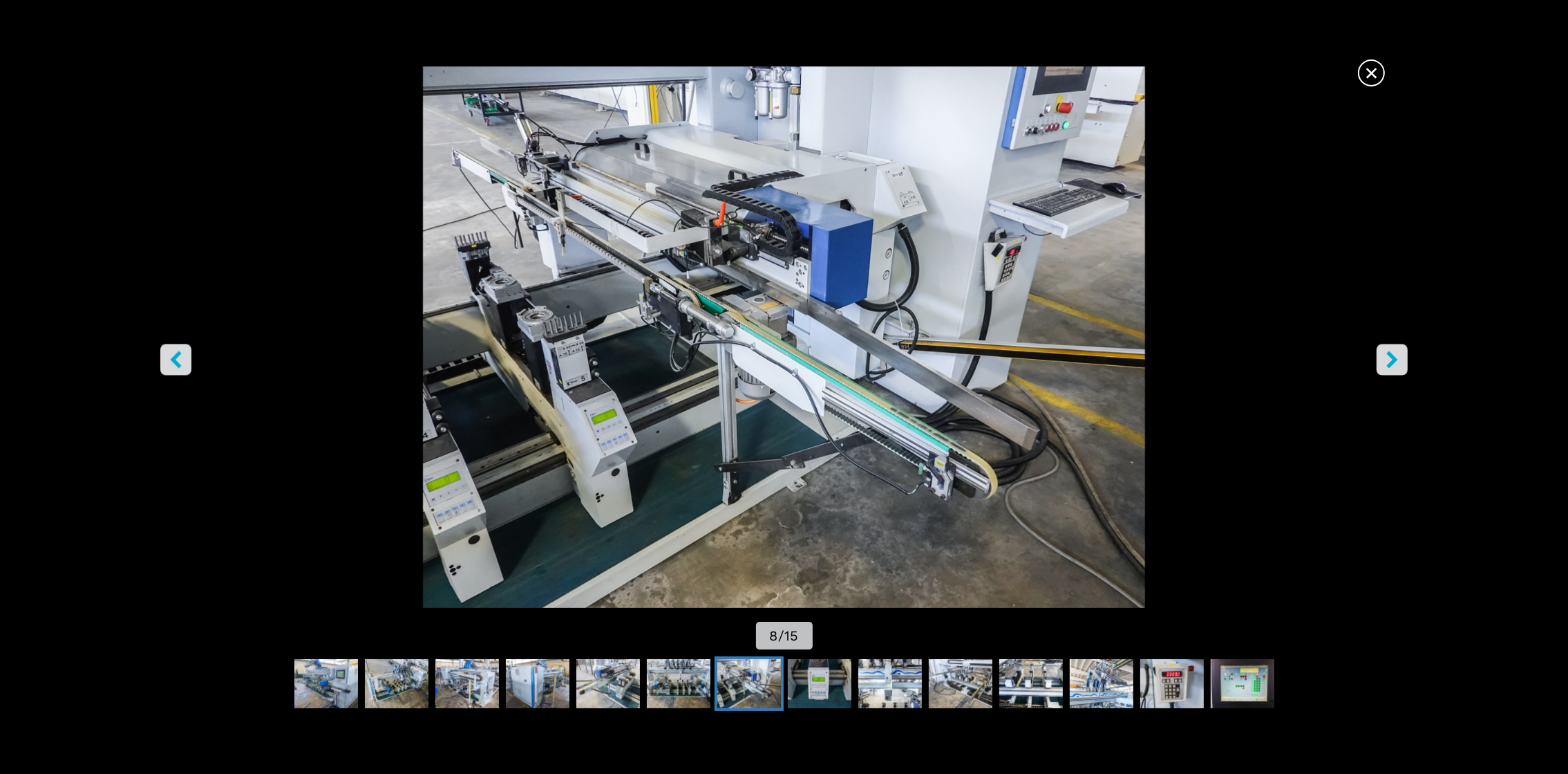
click at [1390, 353] on icon "right-button" at bounding box center [1392, 358] width 11 height 17
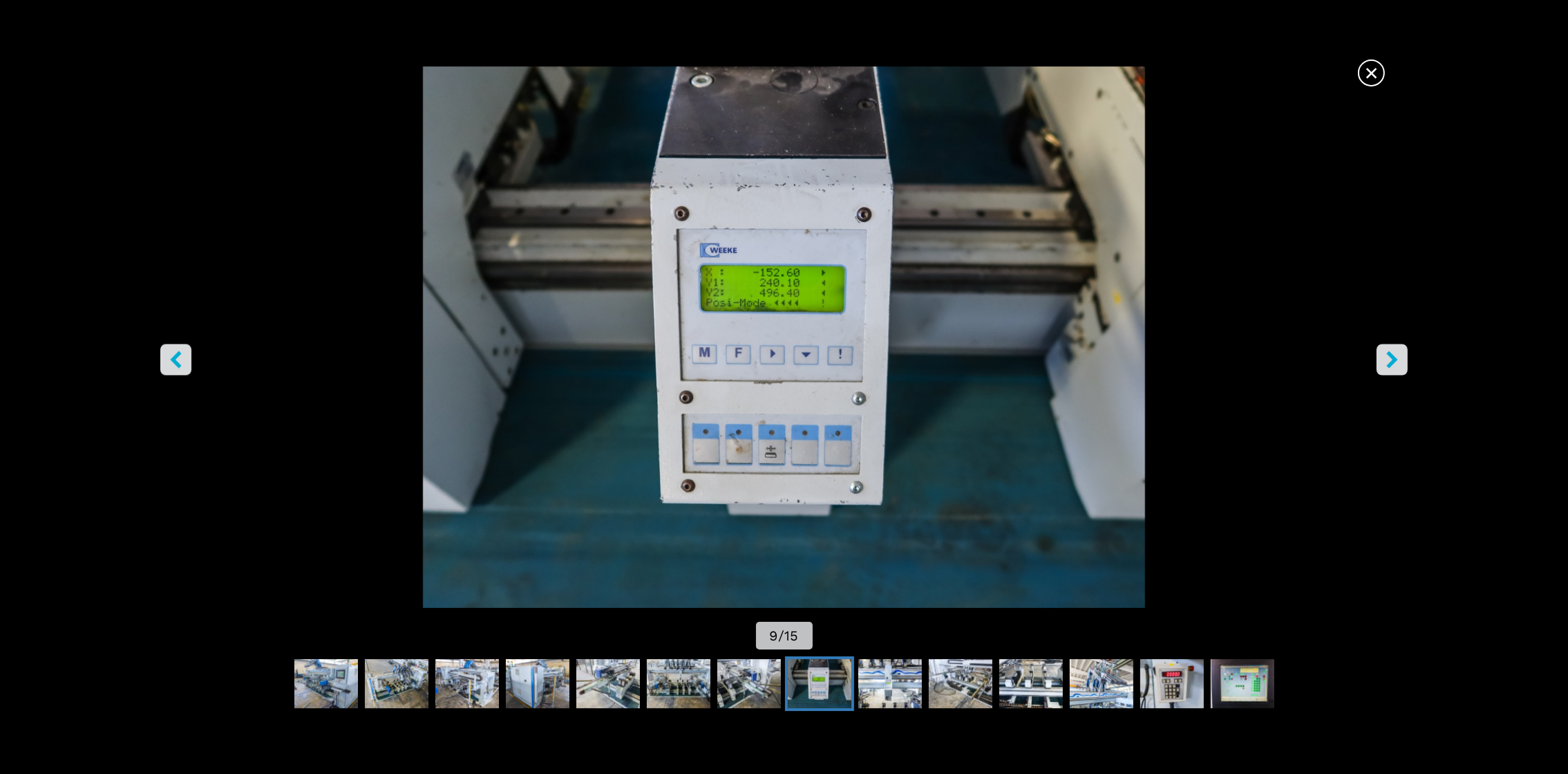
click at [1372, 78] on span "×" at bounding box center [1372, 70] width 24 height 24
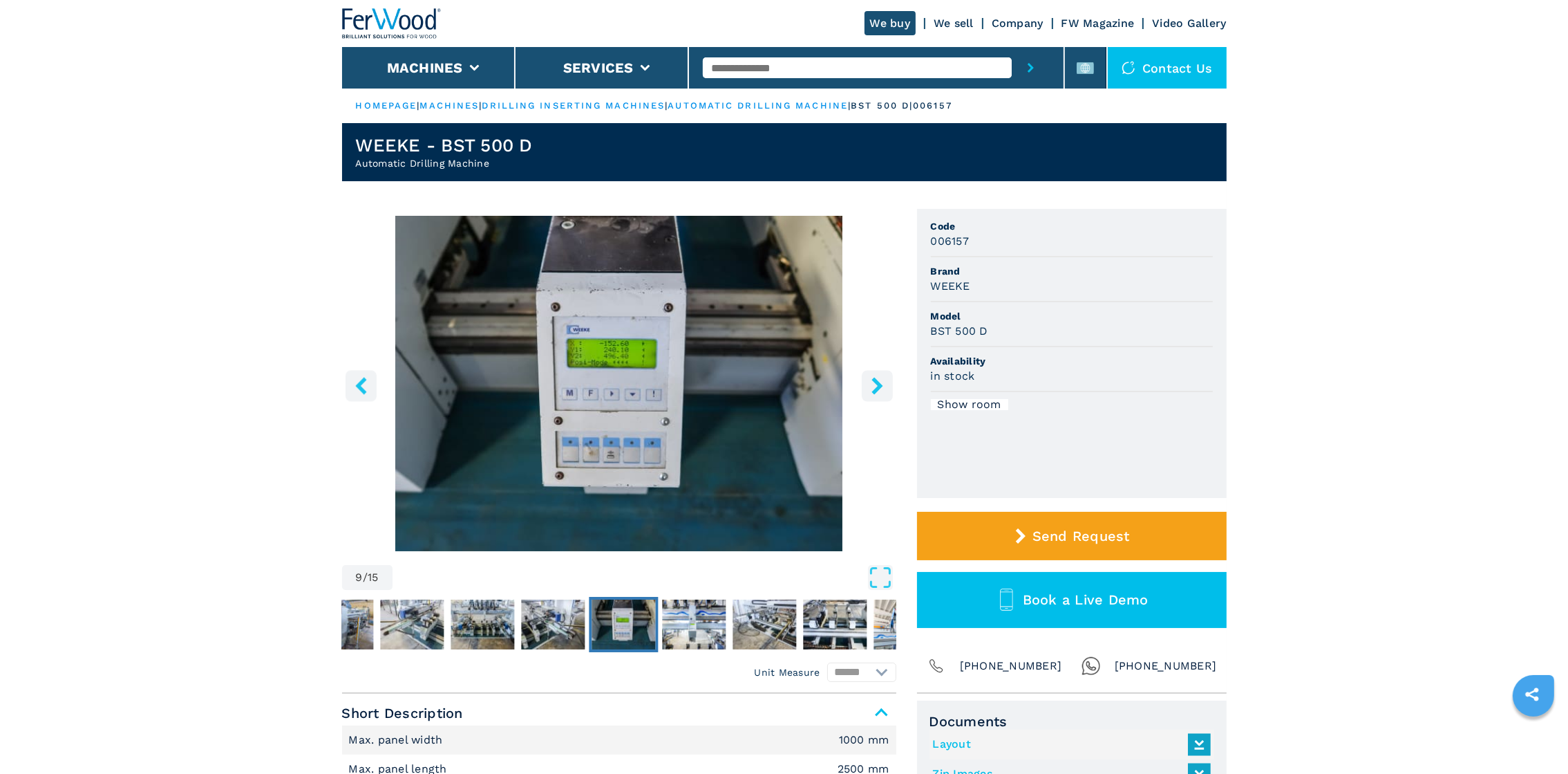
click at [353, 375] on button "left-button" at bounding box center [361, 385] width 31 height 31
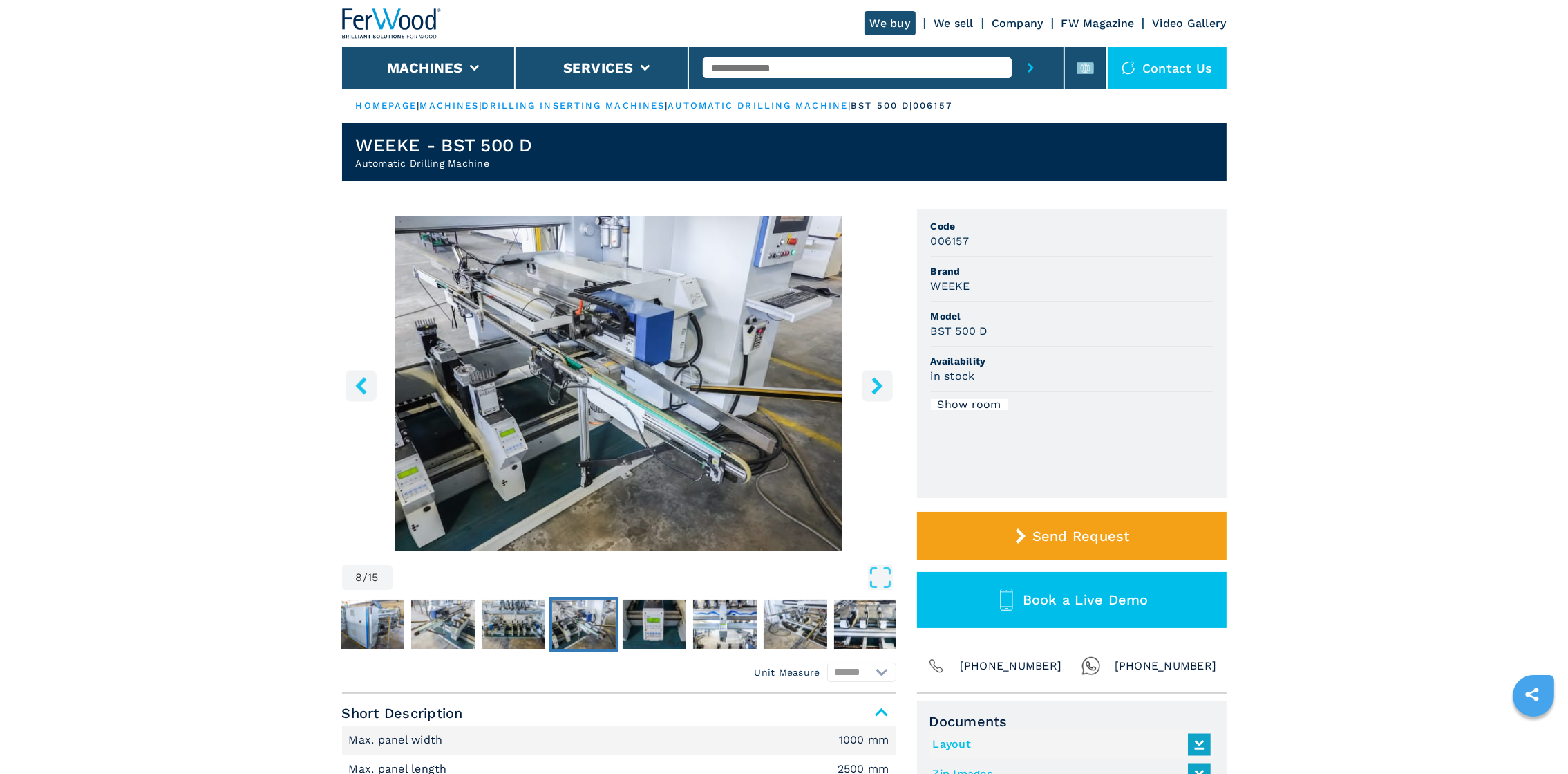
click at [353, 375] on button "left-button" at bounding box center [361, 385] width 31 height 31
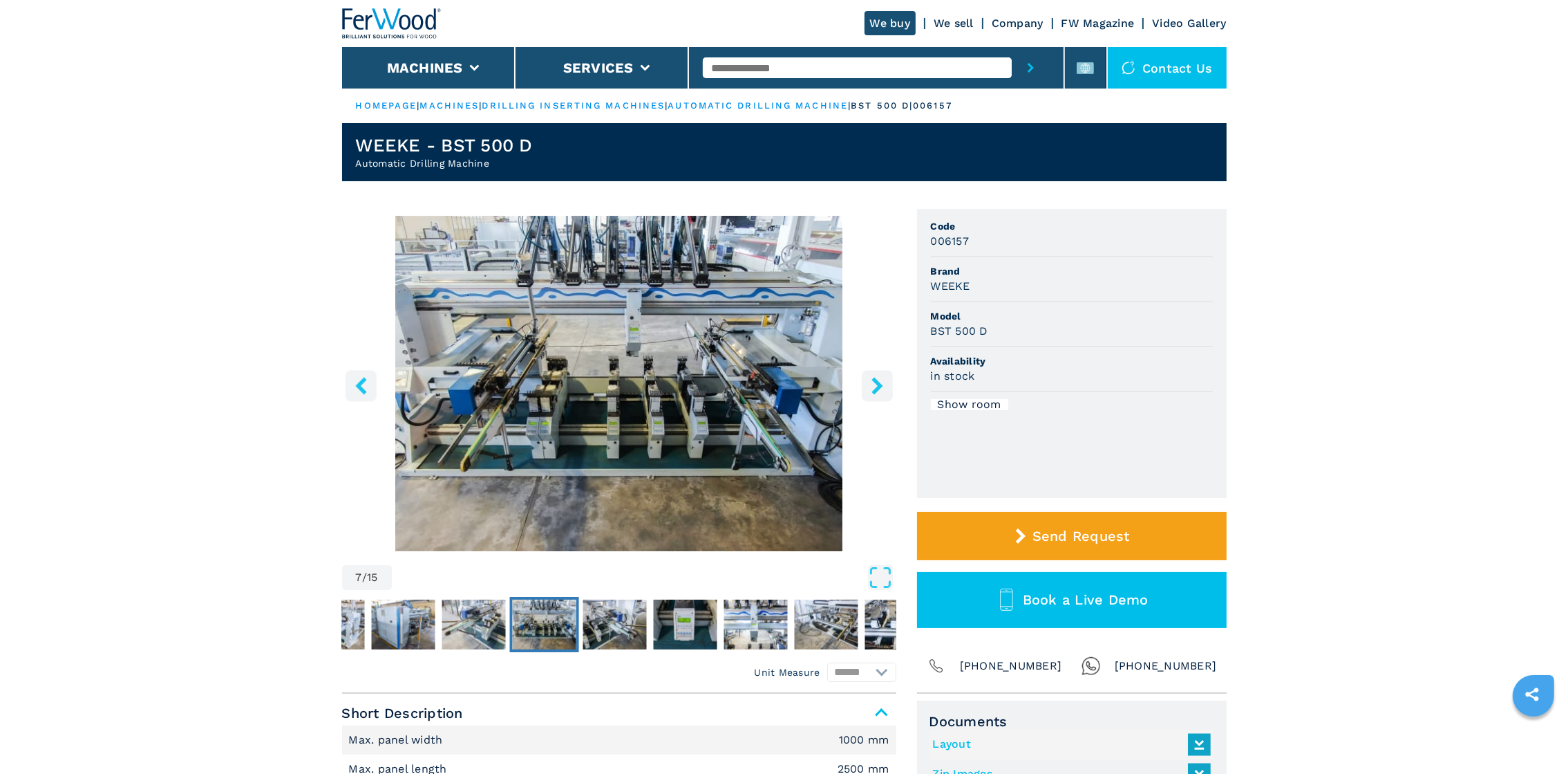
click at [353, 375] on button "left-button" at bounding box center [361, 385] width 31 height 31
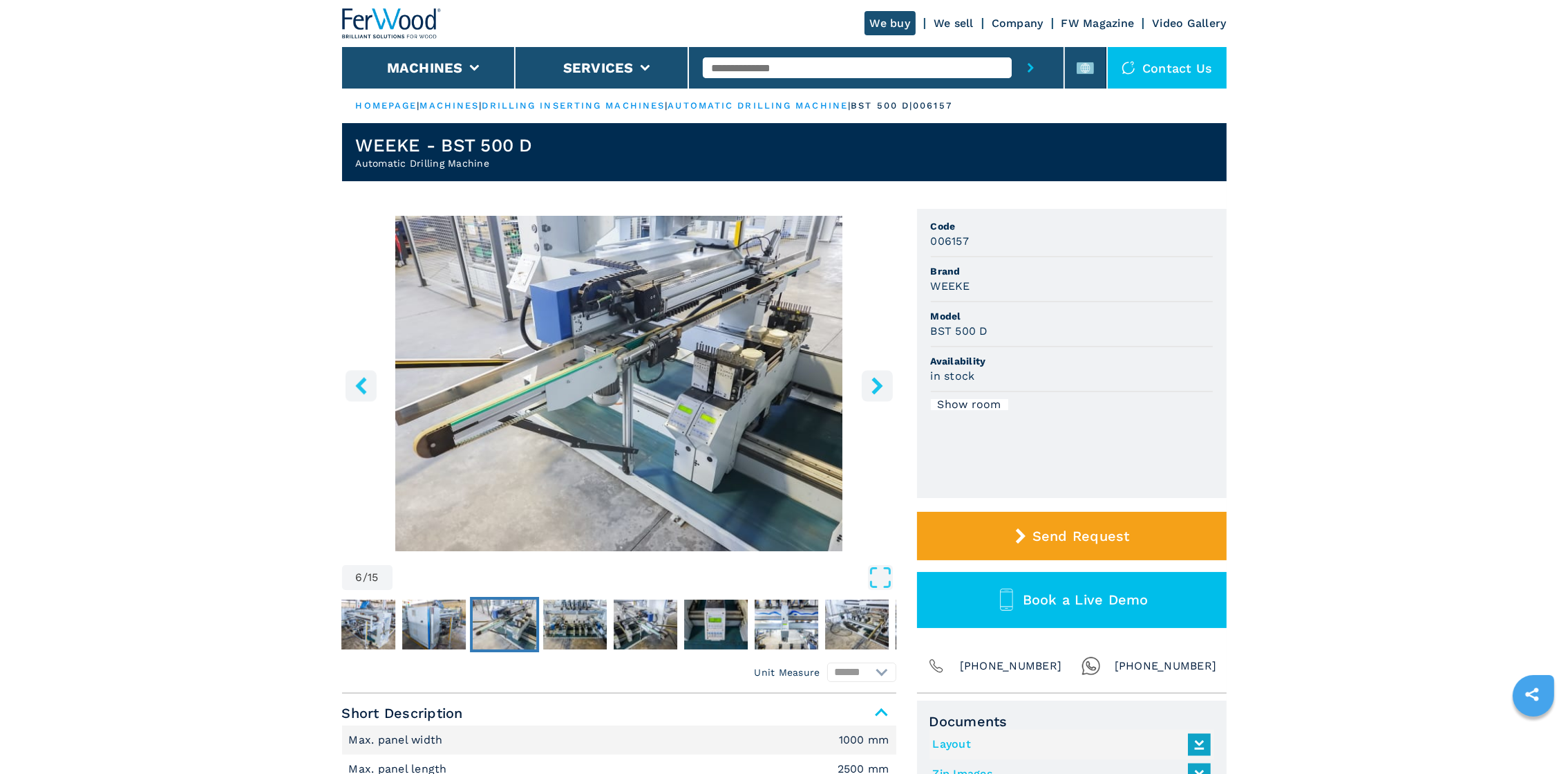
click at [368, 380] on icon "left-button" at bounding box center [361, 385] width 17 height 17
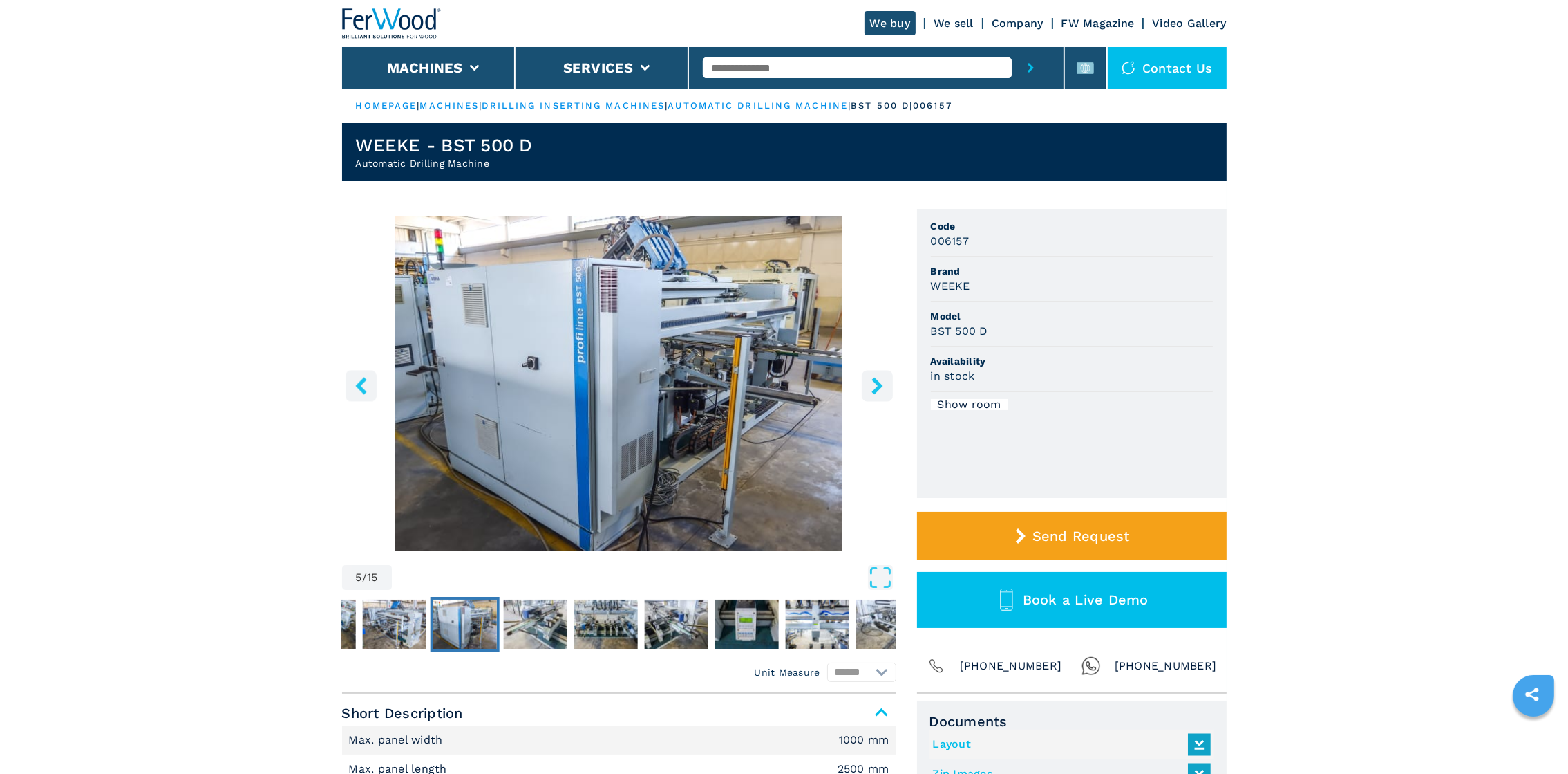
click at [368, 380] on icon "left-button" at bounding box center [361, 385] width 17 height 17
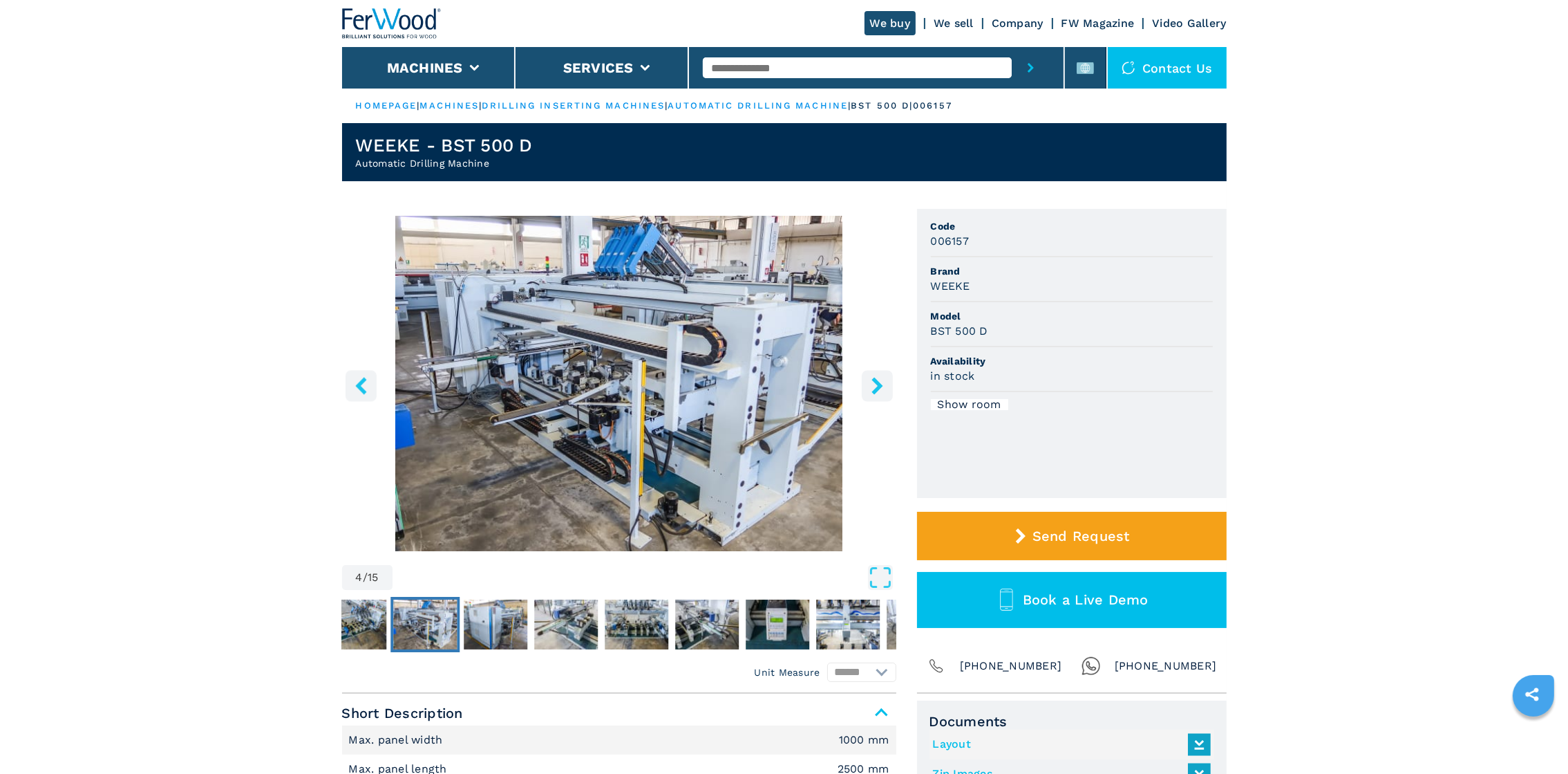
click at [368, 380] on icon "left-button" at bounding box center [361, 385] width 17 height 17
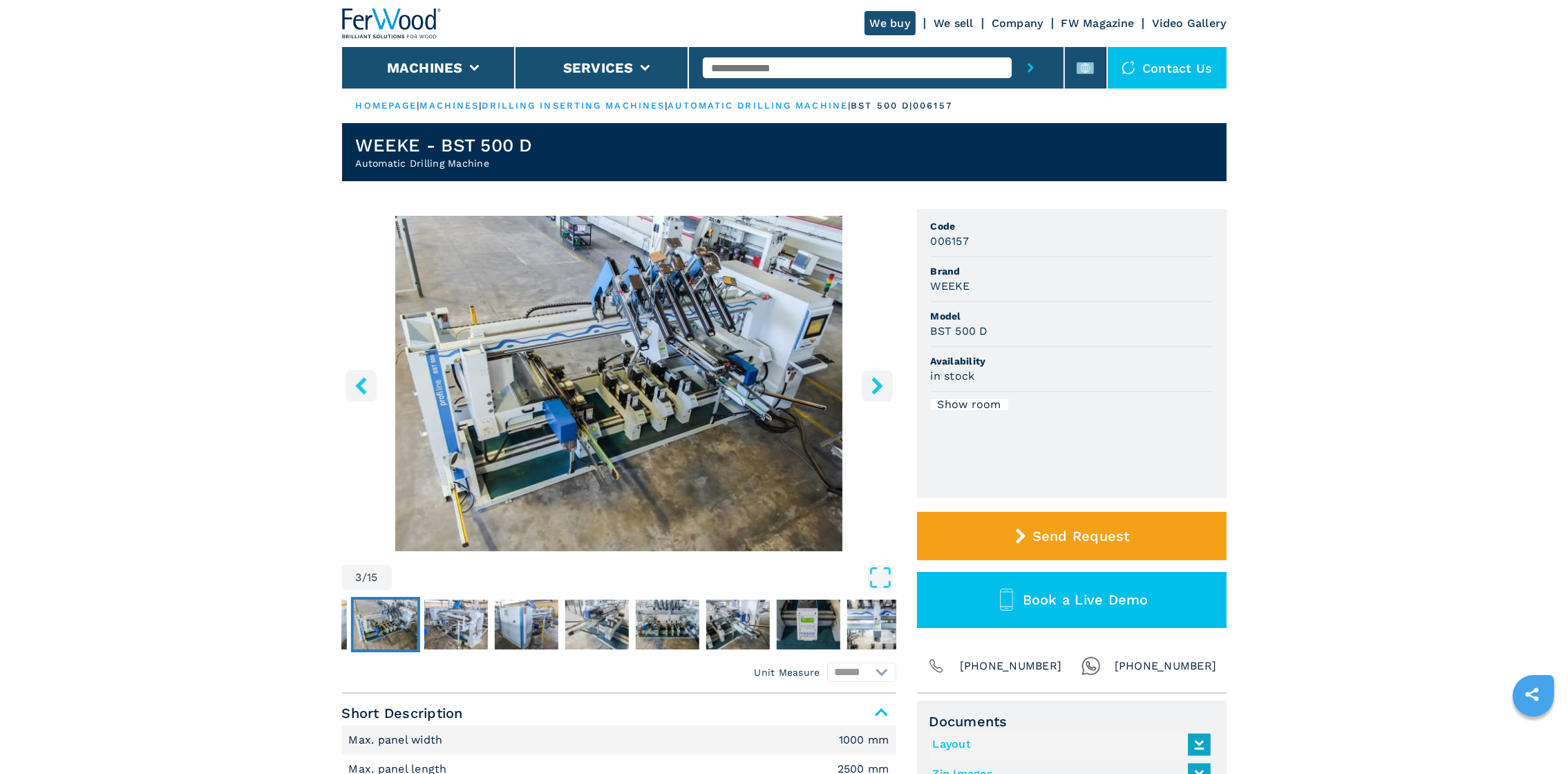
click at [368, 380] on icon "left-button" at bounding box center [361, 385] width 17 height 17
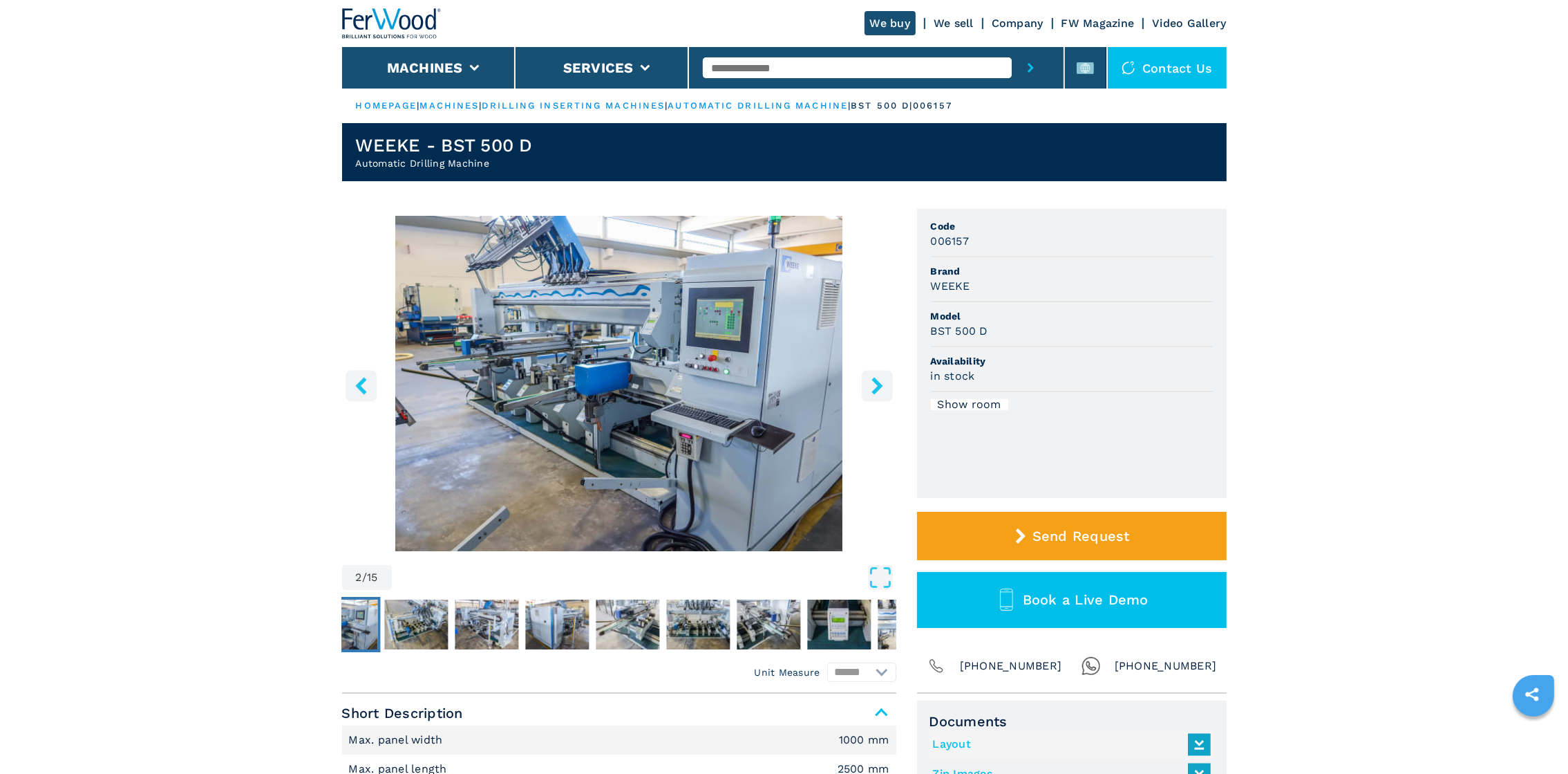
click at [368, 380] on icon "left-button" at bounding box center [361, 385] width 17 height 17
